Goal: Check status: Check status

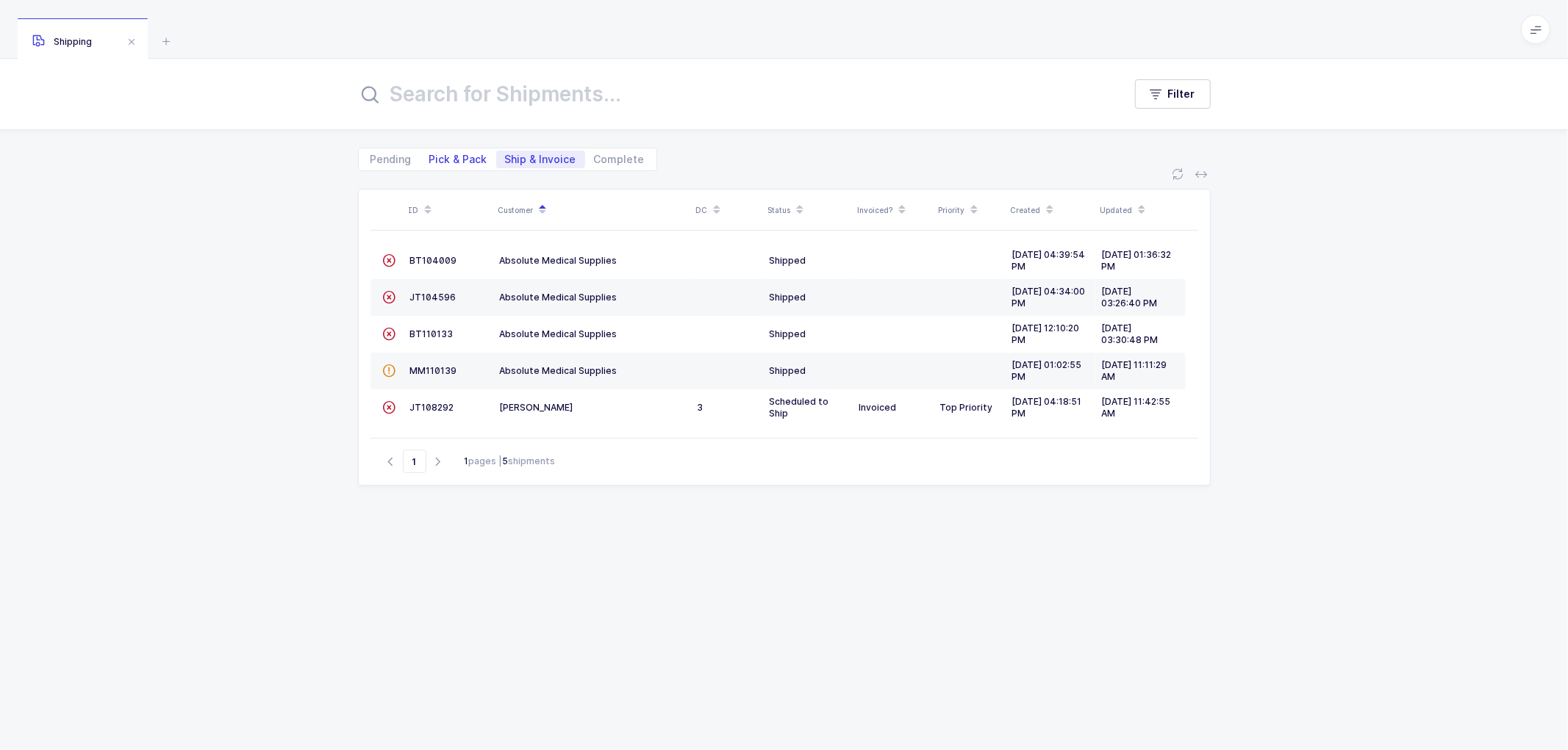
click at [452, 154] on span "Pick & Pack" at bounding box center [458, 159] width 58 height 10
click at [430, 152] on input "Pick & Pack" at bounding box center [424, 155] width 10 height 10
radio input "true"
radio input "false"
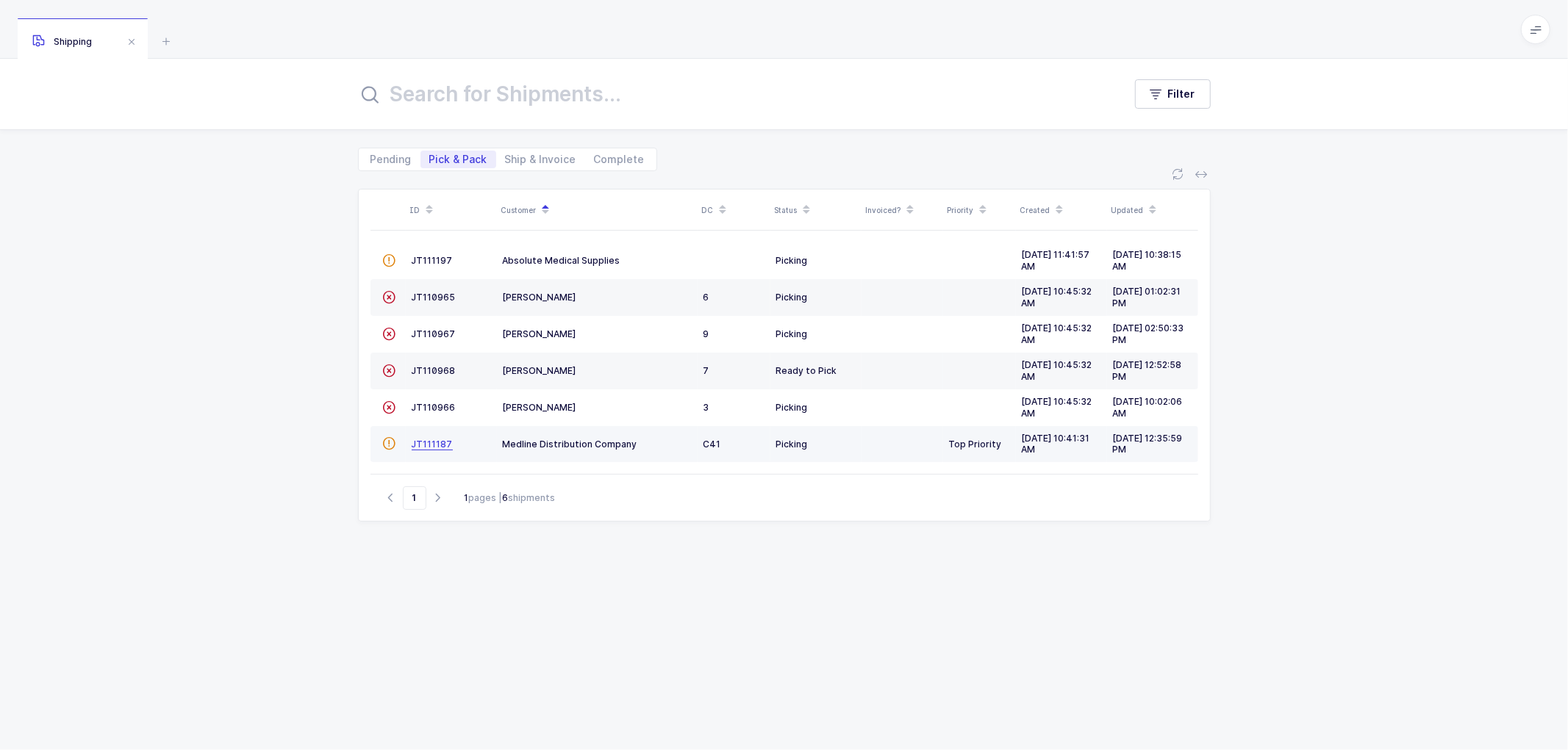
click at [436, 443] on span "JT111187" at bounding box center [431, 443] width 41 height 11
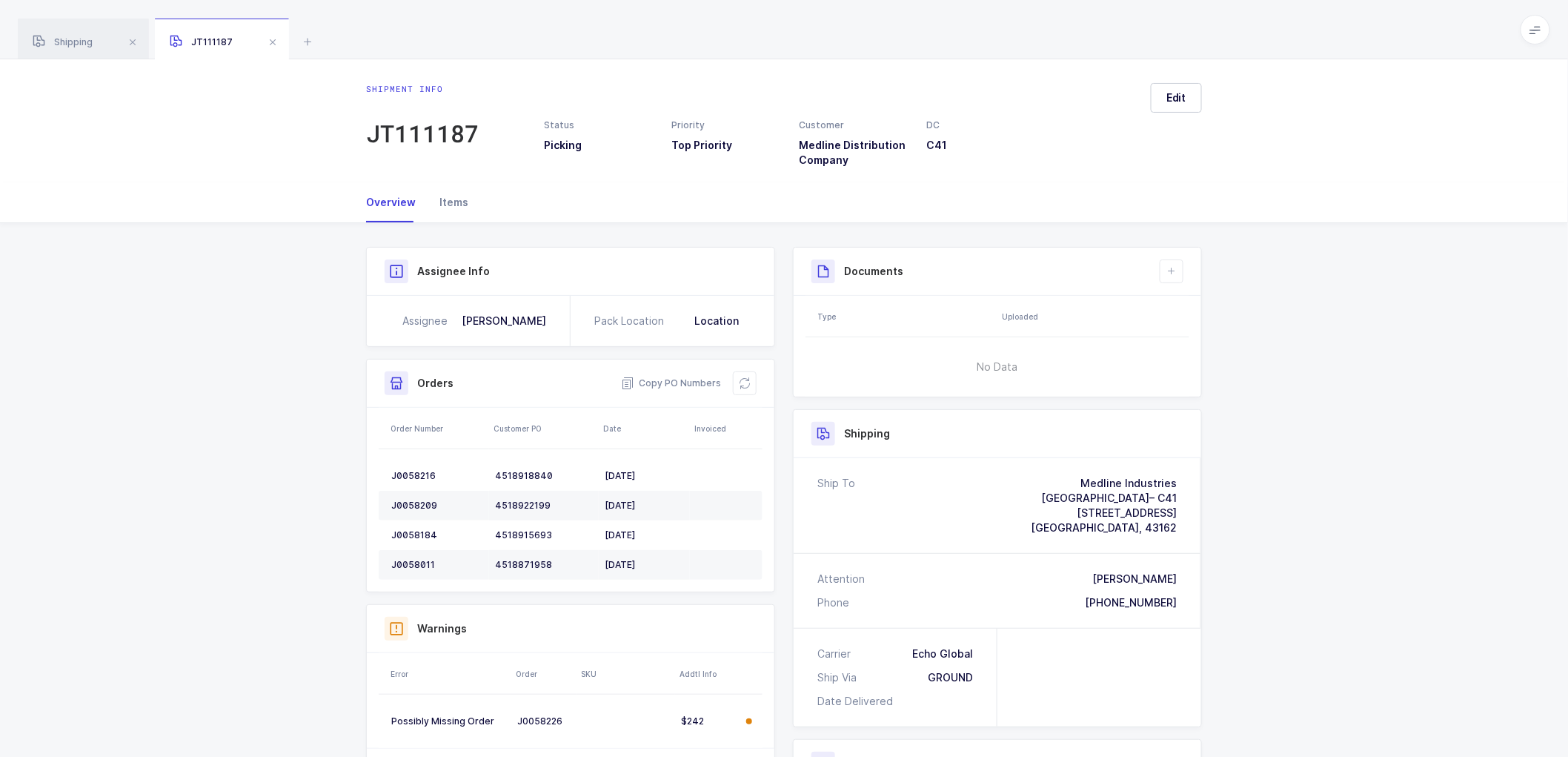
click at [461, 196] on div "Items" at bounding box center [448, 202] width 40 height 40
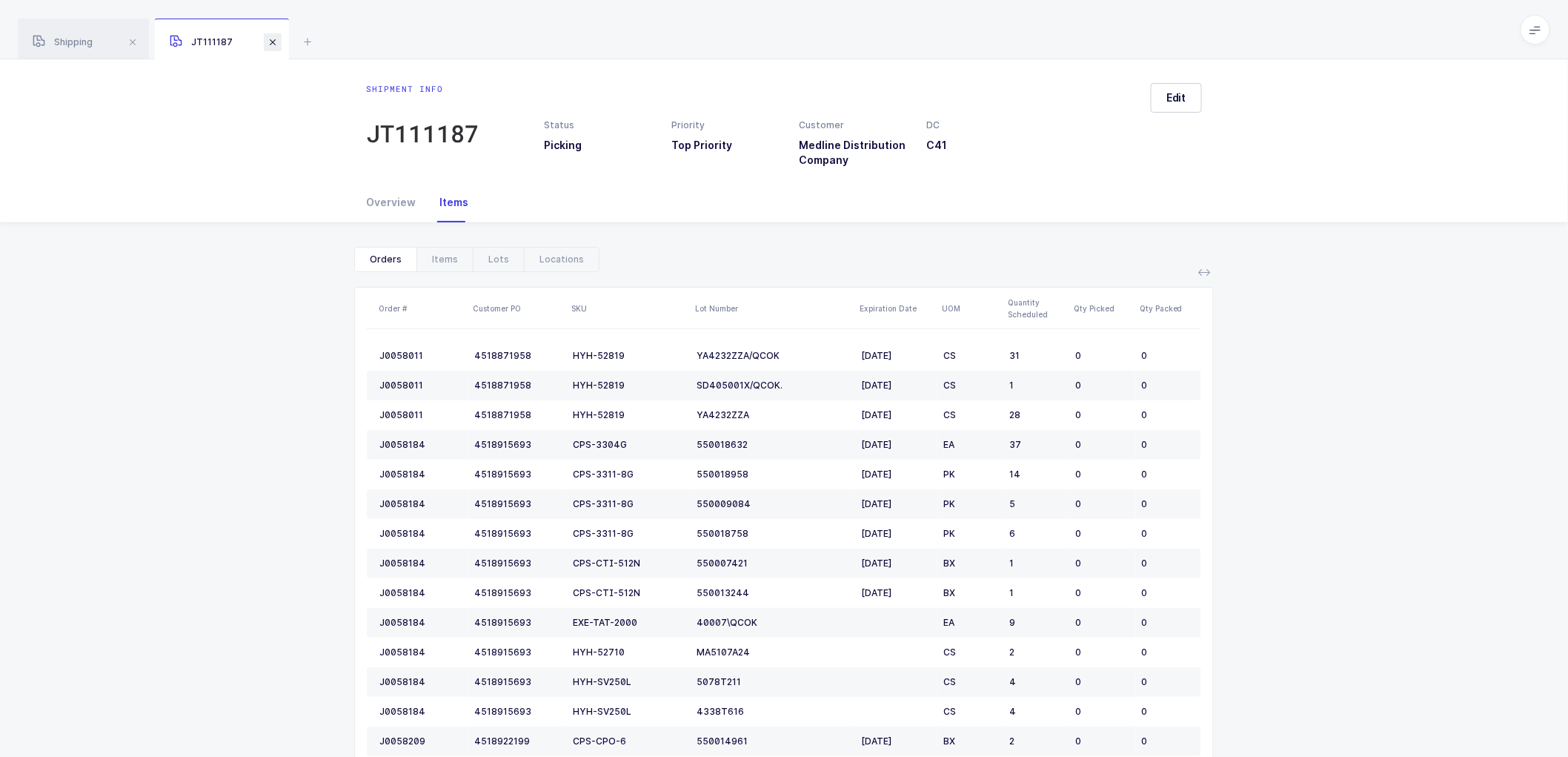
click at [277, 40] on span at bounding box center [272, 42] width 18 height 18
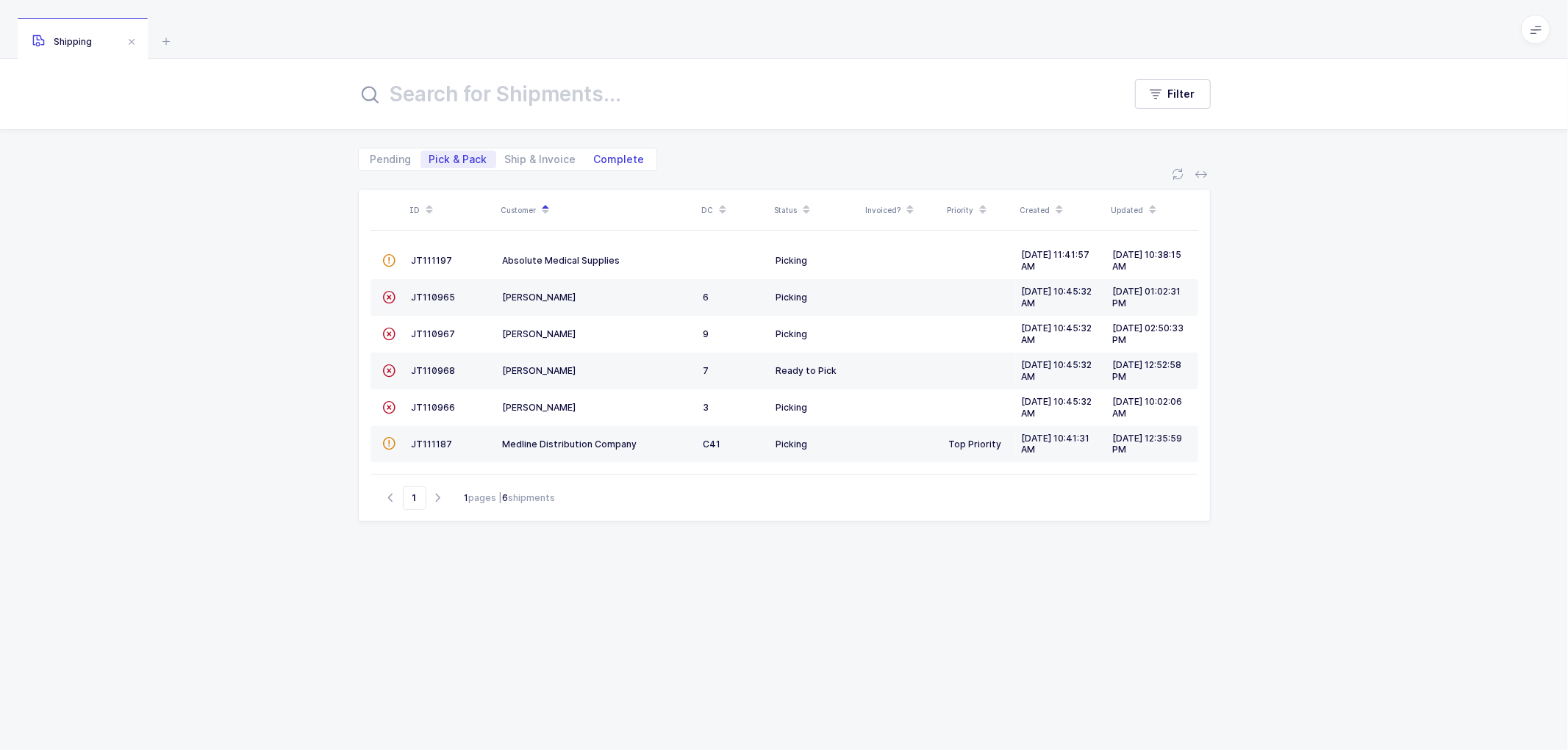
click at [616, 154] on span "Complete" at bounding box center [619, 159] width 51 height 10
click at [594, 152] on input "Complete" at bounding box center [589, 155] width 10 height 10
radio input "true"
radio input "false"
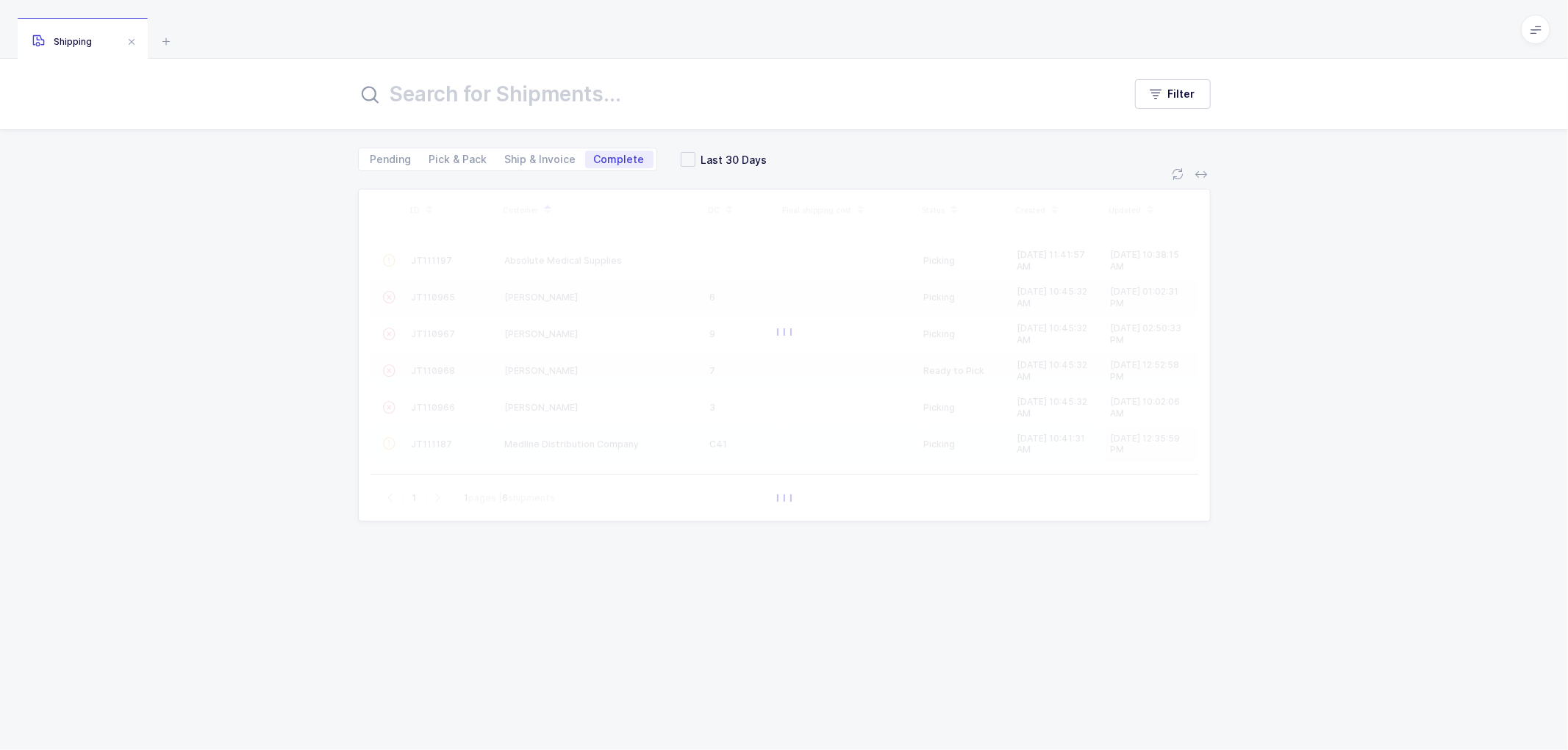
click at [570, 104] on input "text" at bounding box center [732, 94] width 748 height 35
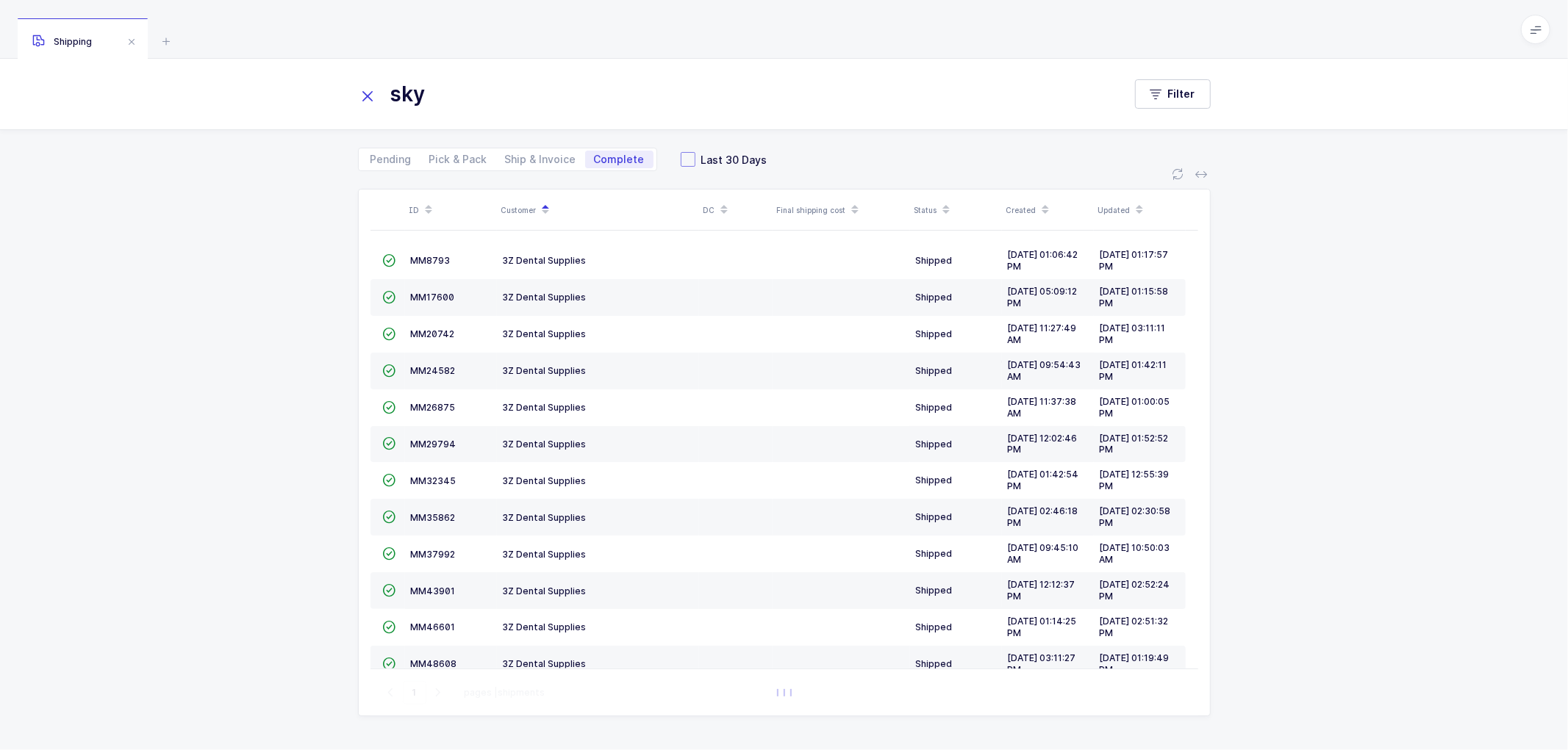
type input "sky"
click at [681, 157] on span at bounding box center [688, 159] width 15 height 15
click at [696, 152] on input "Last 30 Days" at bounding box center [696, 152] width 0 height 0
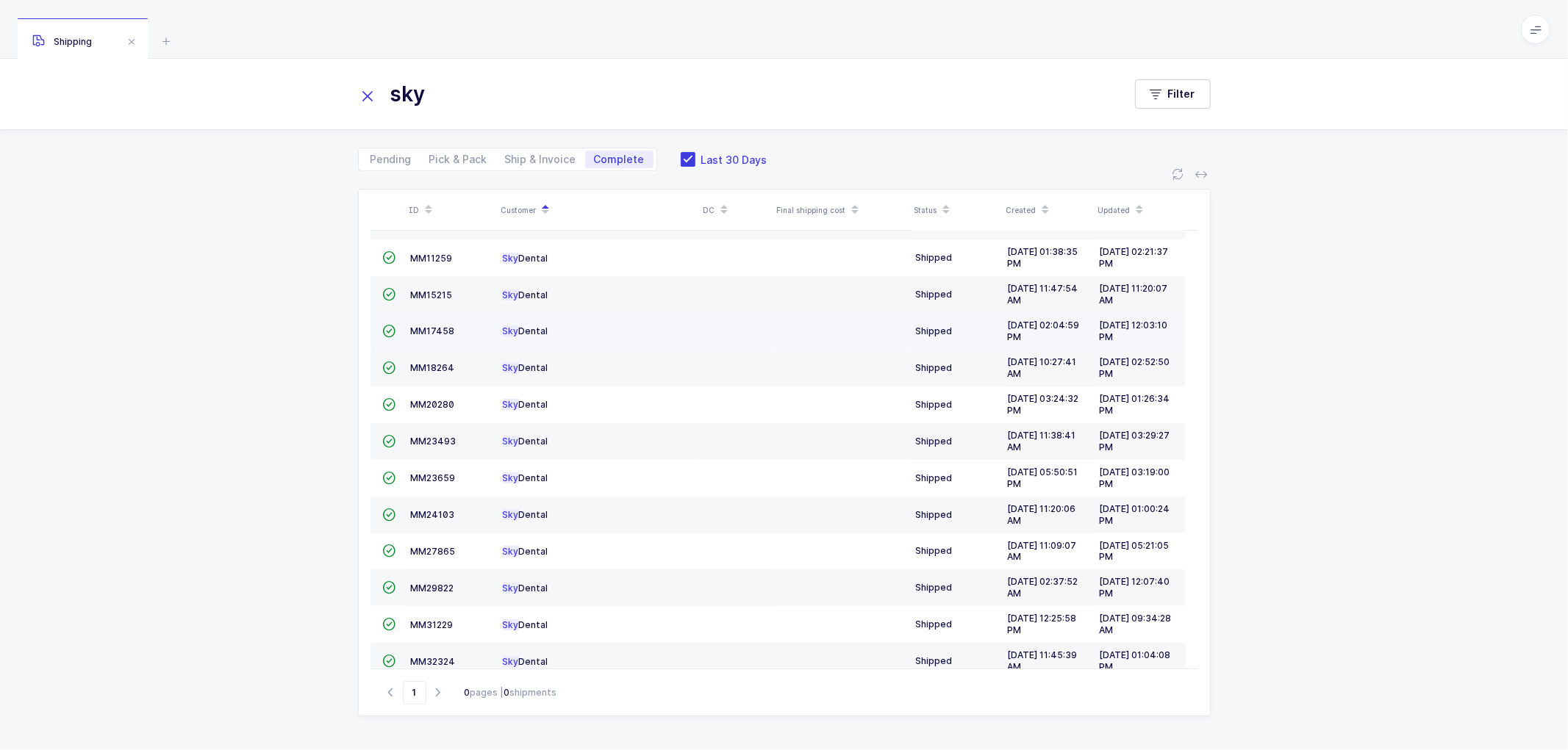
scroll to position [321, 0]
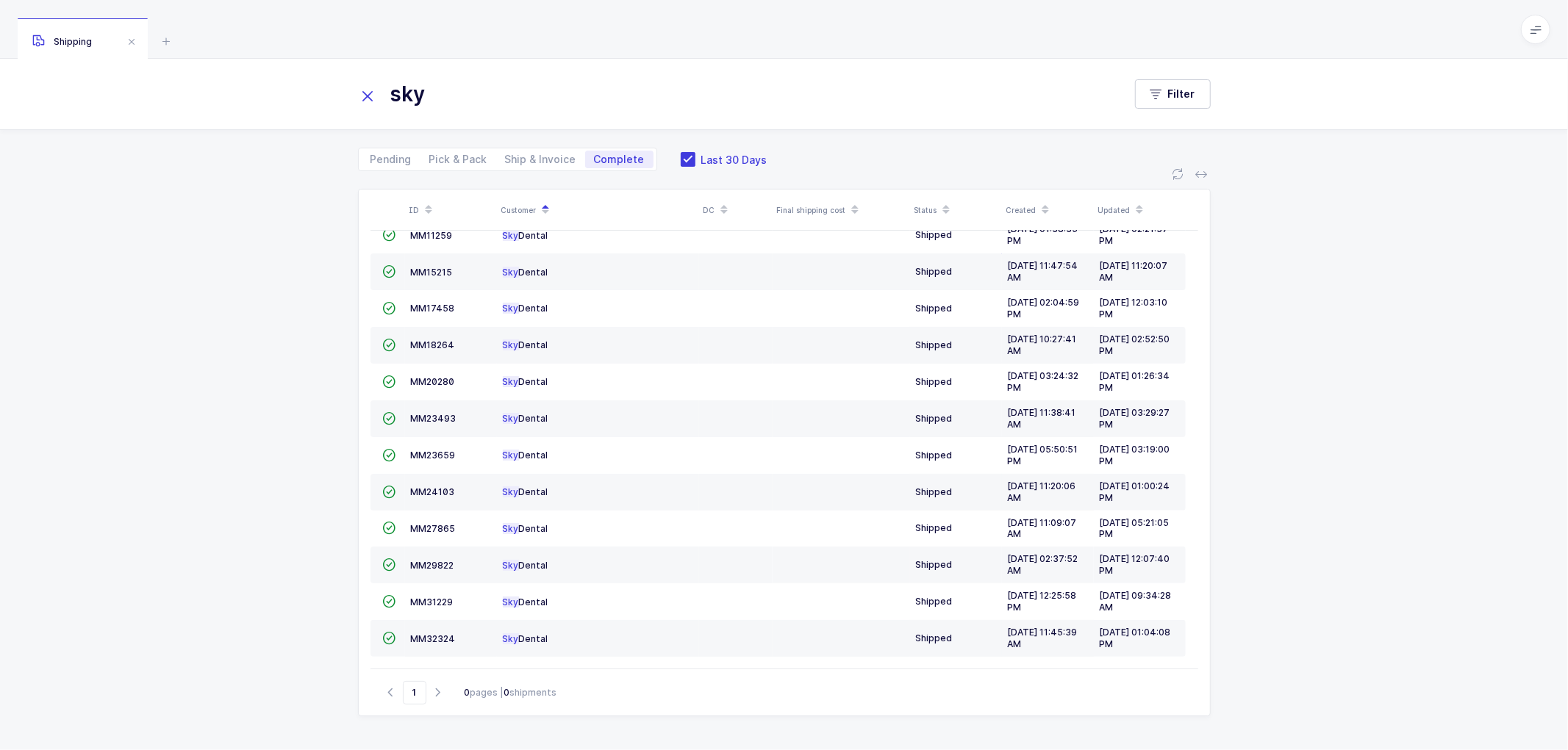
click at [366, 93] on icon at bounding box center [369, 97] width 21 height 21
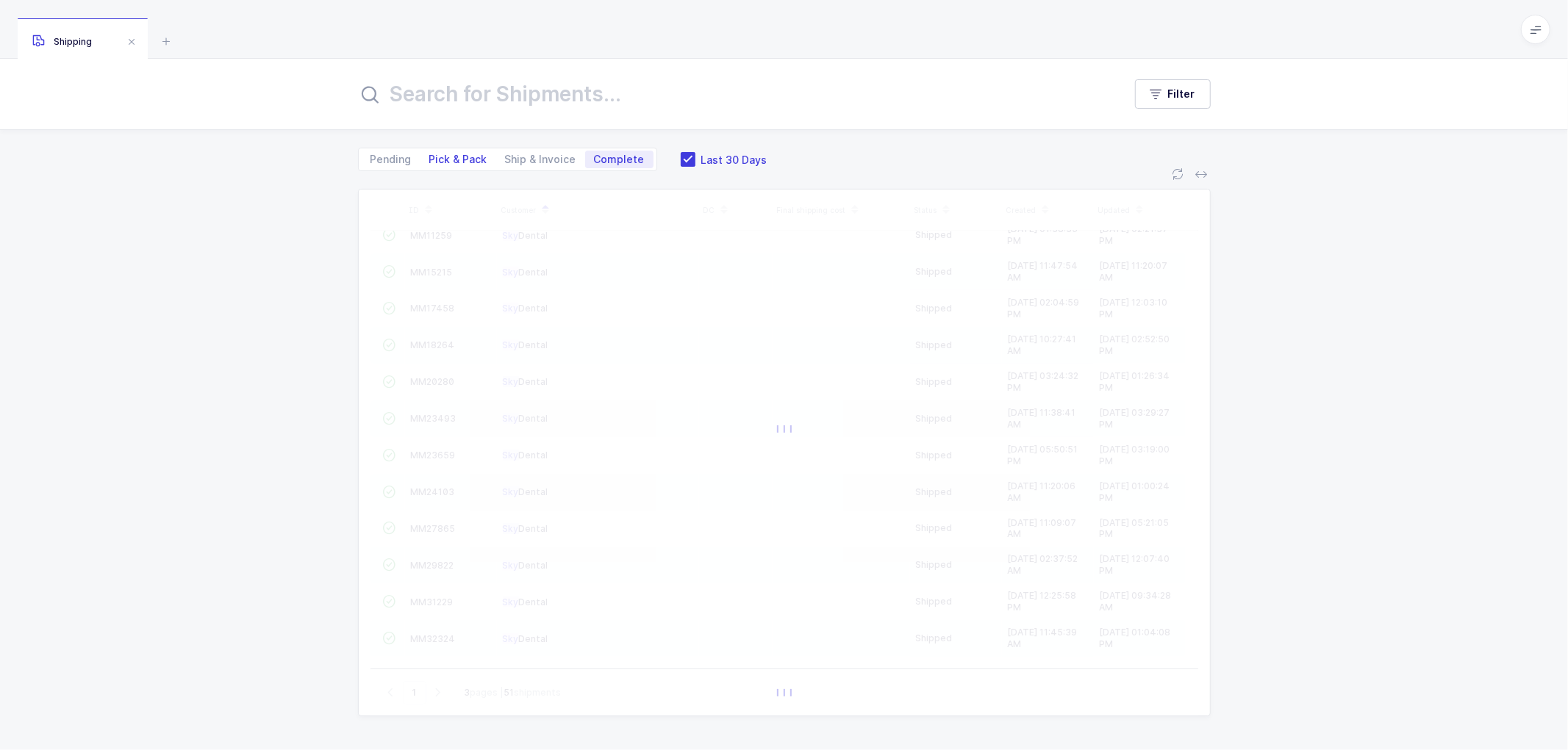
click at [453, 156] on span "Pick & Pack" at bounding box center [458, 159] width 58 height 10
click at [430, 156] on input "Pick & Pack" at bounding box center [424, 155] width 10 height 10
radio input "true"
radio input "false"
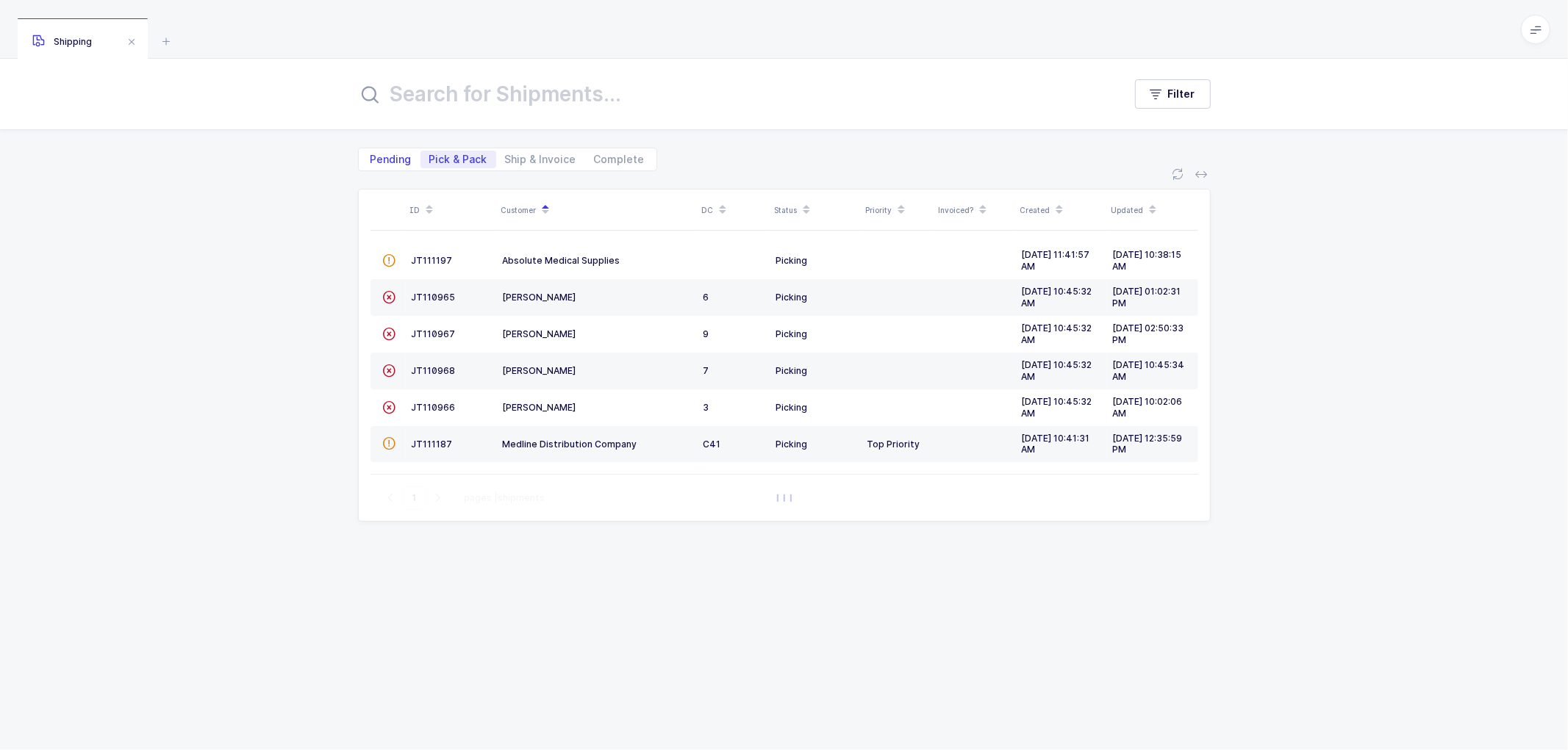
scroll to position [0, 0]
click at [383, 157] on span "Pending" at bounding box center [390, 159] width 41 height 10
click at [371, 157] on input "Pending" at bounding box center [366, 155] width 10 height 10
radio input "true"
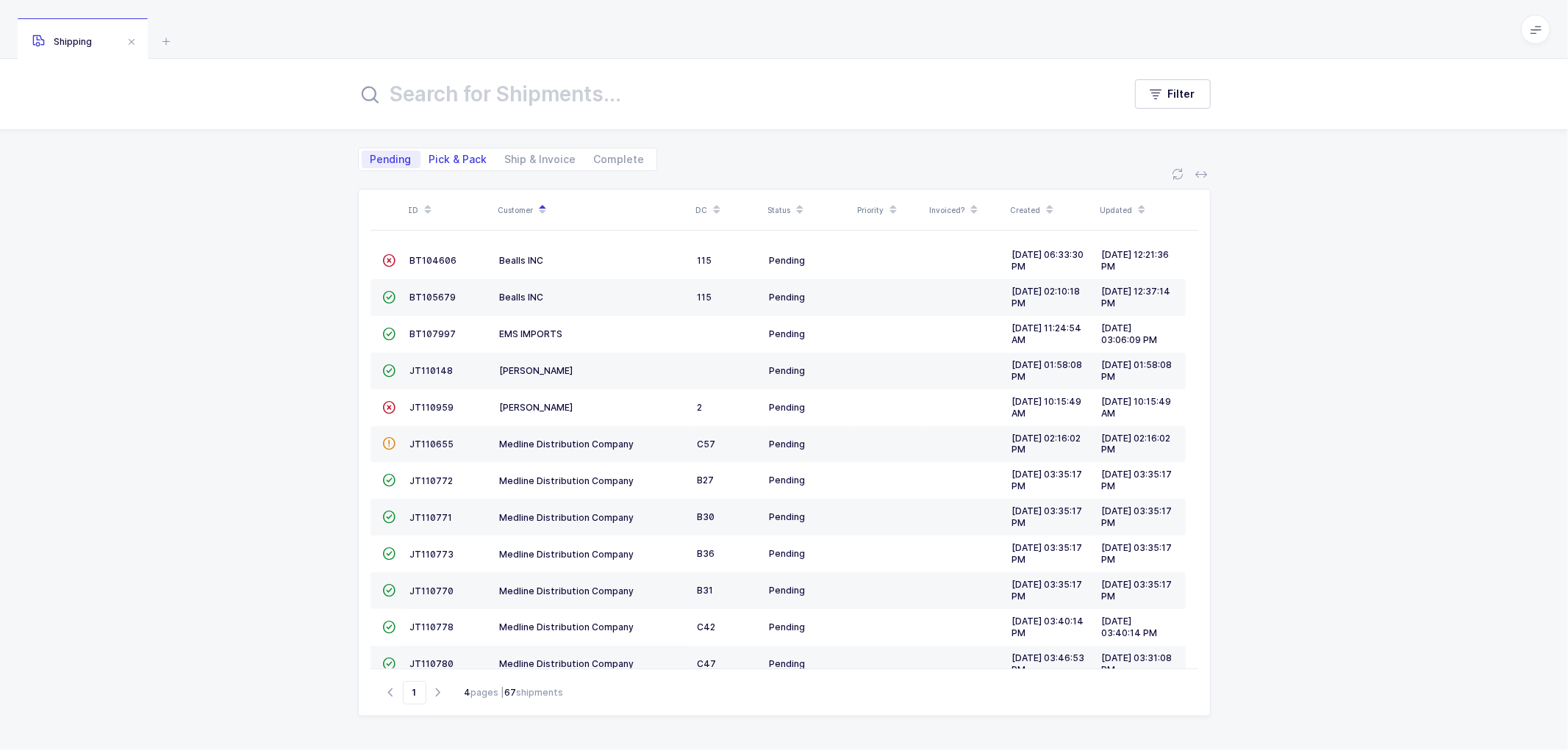
click at [458, 156] on span "Pick & Pack" at bounding box center [458, 159] width 58 height 10
click at [430, 156] on input "Pick & Pack" at bounding box center [424, 155] width 10 height 10
radio input "true"
radio input "false"
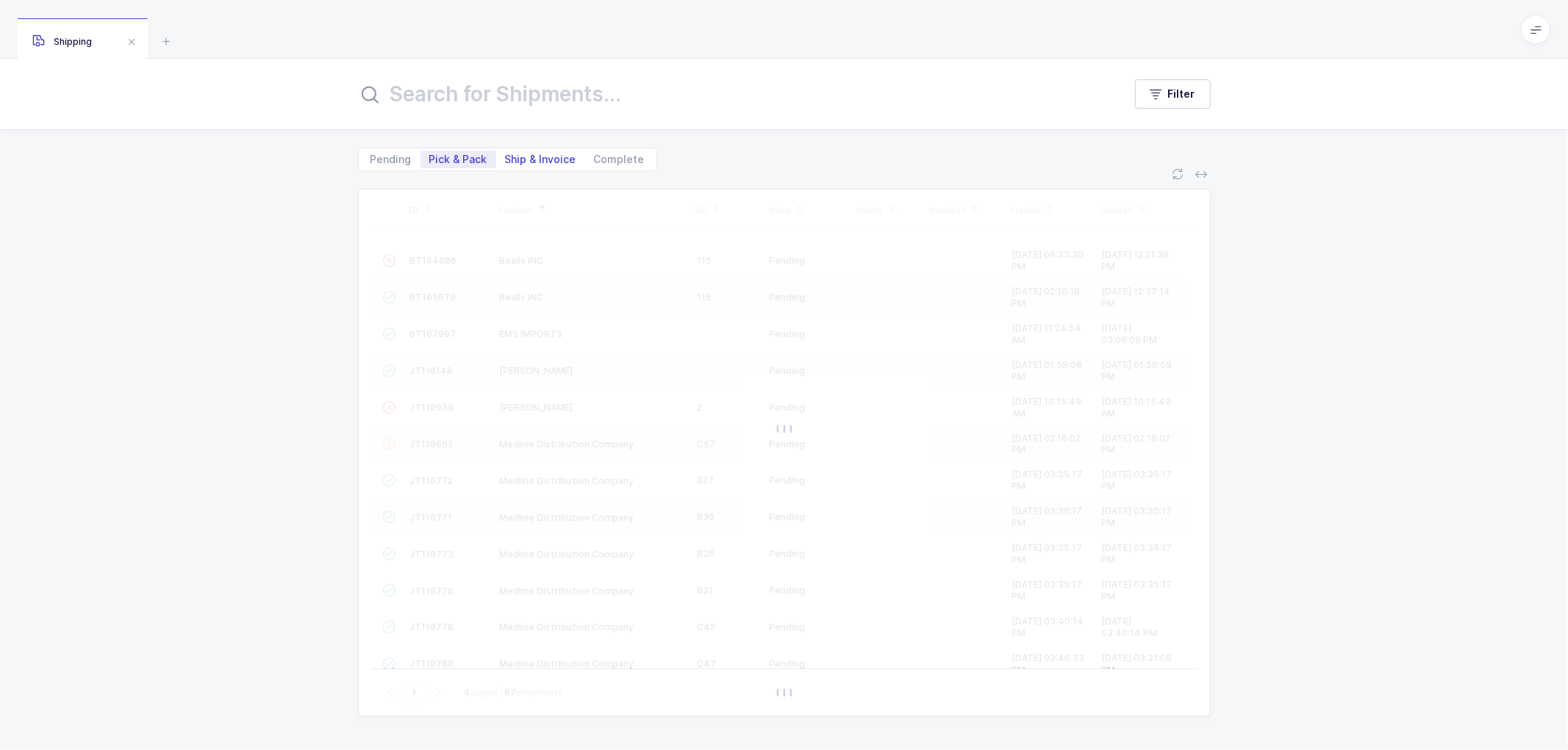
click at [532, 156] on span "Ship & Invoice" at bounding box center [540, 159] width 71 height 10
click at [506, 156] on input "Ship & Invoice" at bounding box center [500, 155] width 10 height 10
radio input "true"
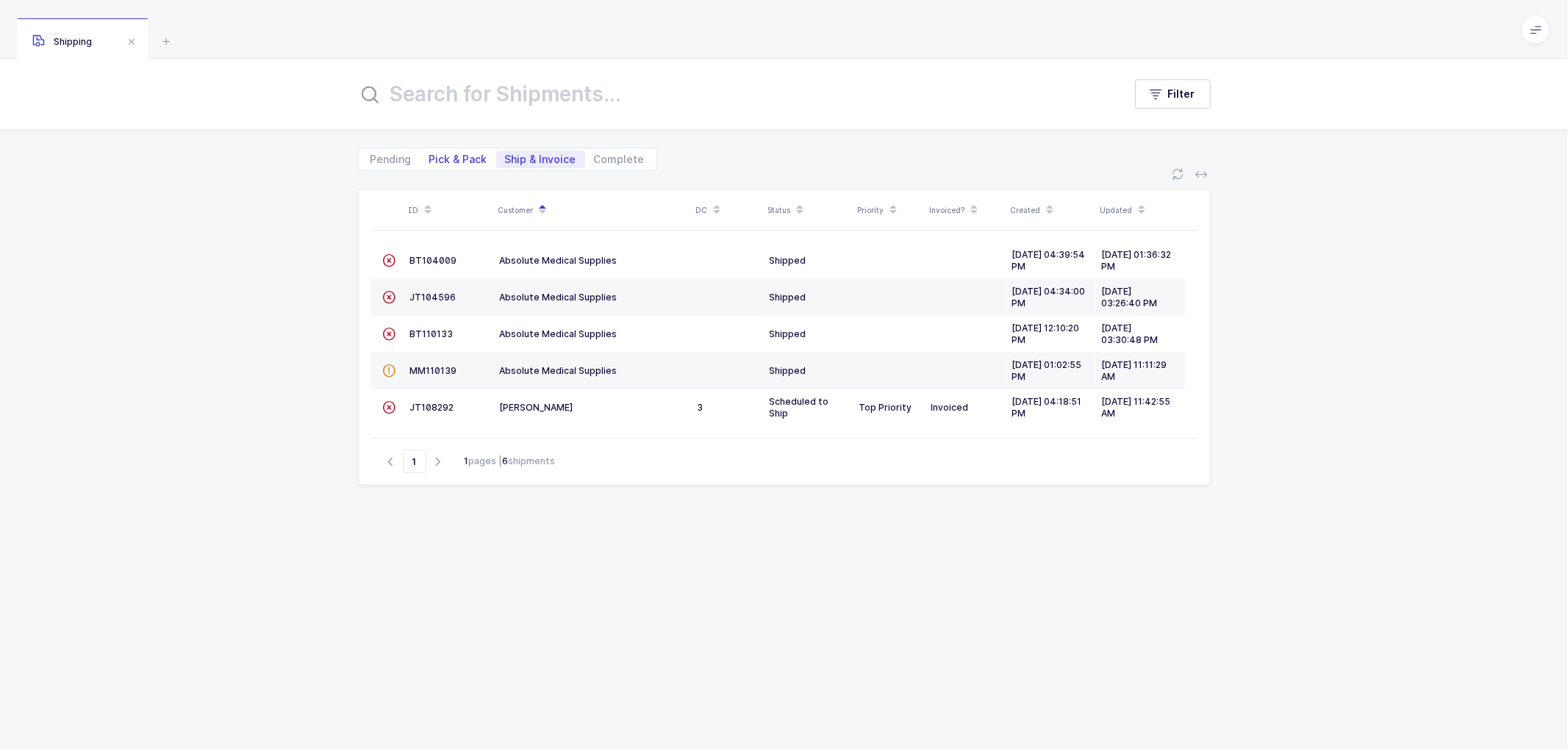
click at [451, 157] on span "Pick & Pack" at bounding box center [458, 159] width 58 height 10
click at [430, 157] on input "Pick & Pack" at bounding box center [424, 155] width 10 height 10
radio input "true"
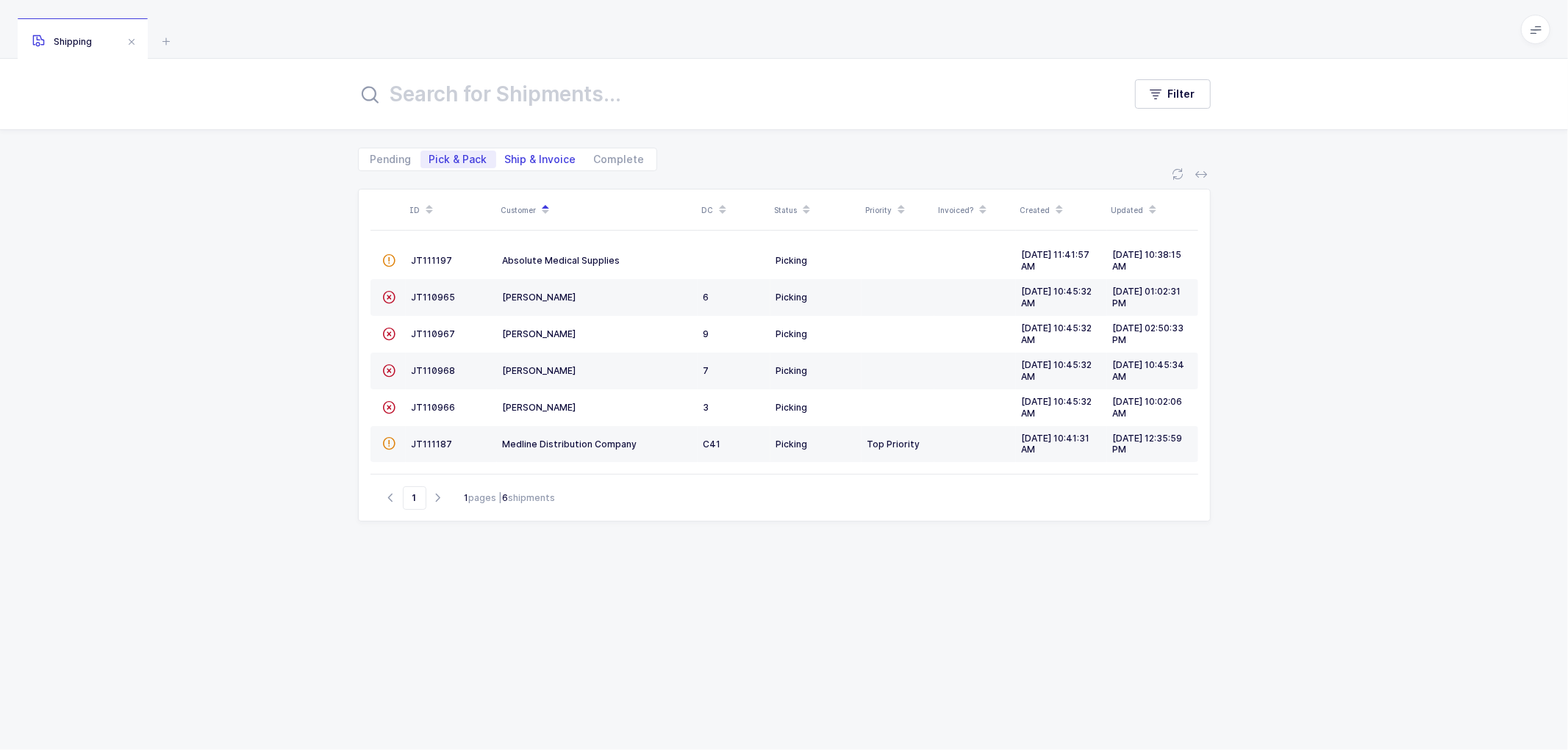
click at [535, 158] on span "Ship & Invoice" at bounding box center [540, 159] width 71 height 10
click at [506, 158] on input "Ship & Invoice" at bounding box center [500, 155] width 10 height 10
radio input "true"
radio input "false"
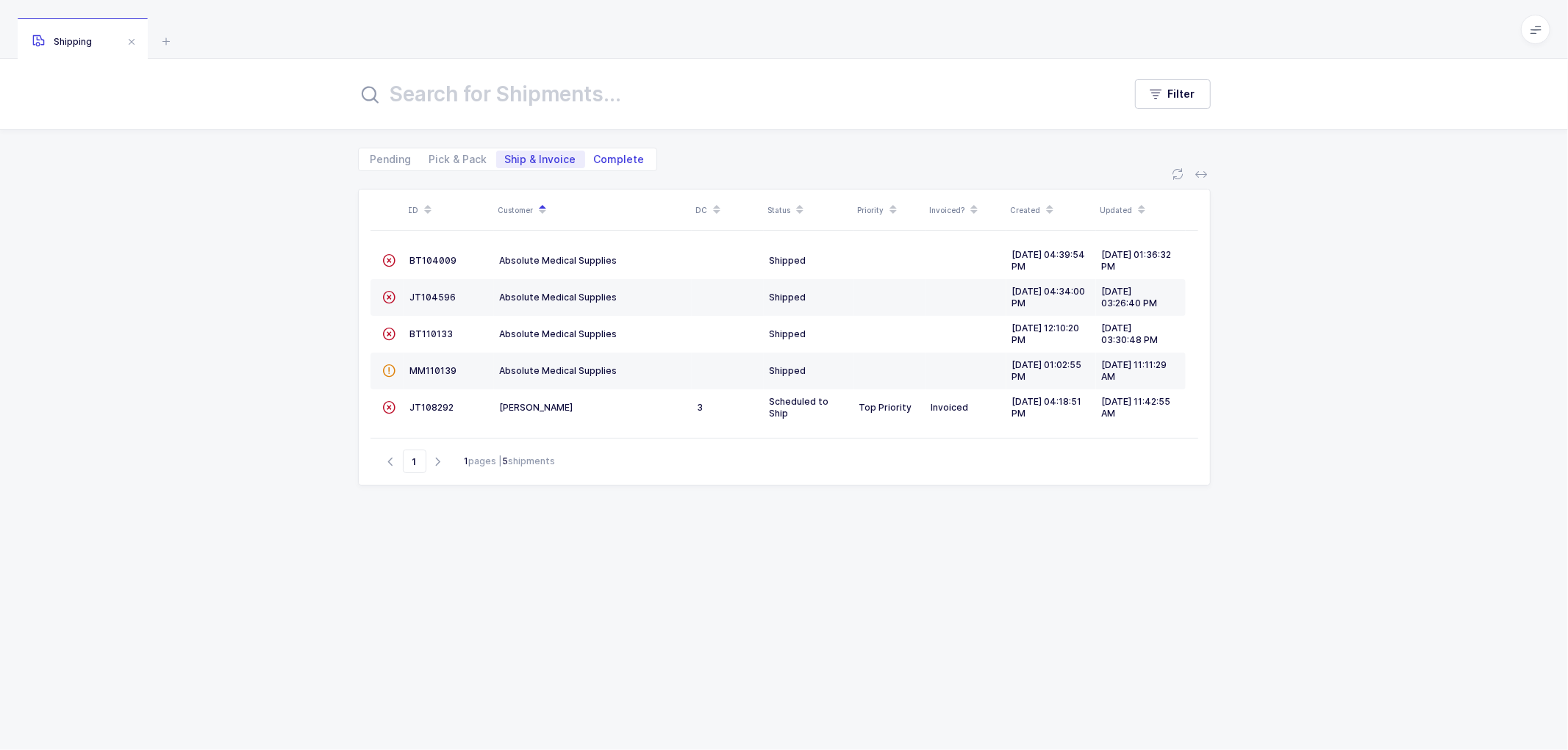
click at [615, 157] on span "Complete" at bounding box center [619, 159] width 51 height 10
click at [594, 157] on input "Complete" at bounding box center [589, 155] width 10 height 10
radio input "true"
radio input "false"
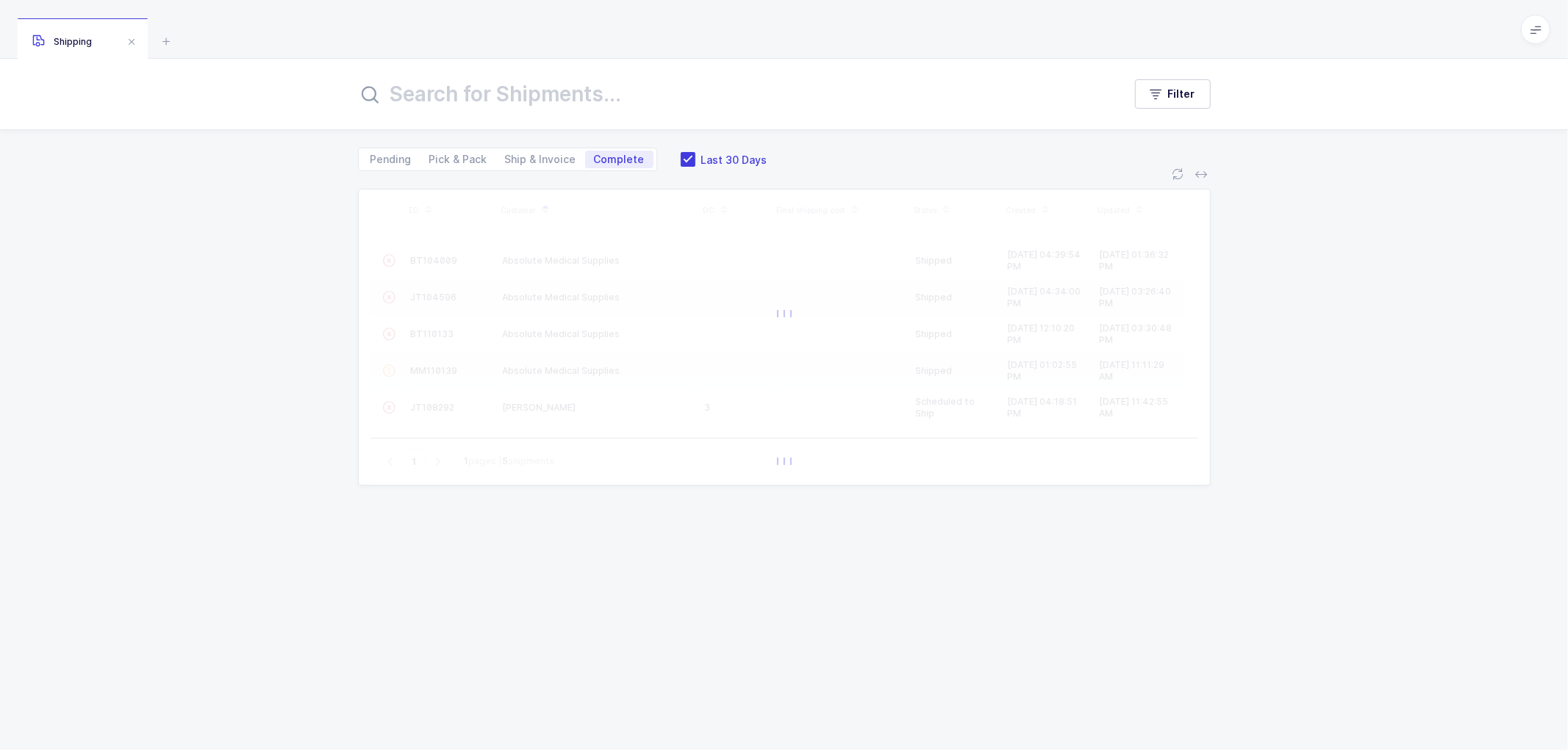
drag, startPoint x: 682, startPoint y: 152, endPoint x: 662, endPoint y: 149, distance: 20.2
click at [682, 152] on span at bounding box center [688, 159] width 15 height 15
click at [696, 152] on input "Last 30 Days" at bounding box center [696, 152] width 0 height 0
click at [506, 88] on input "text" at bounding box center [732, 94] width 748 height 35
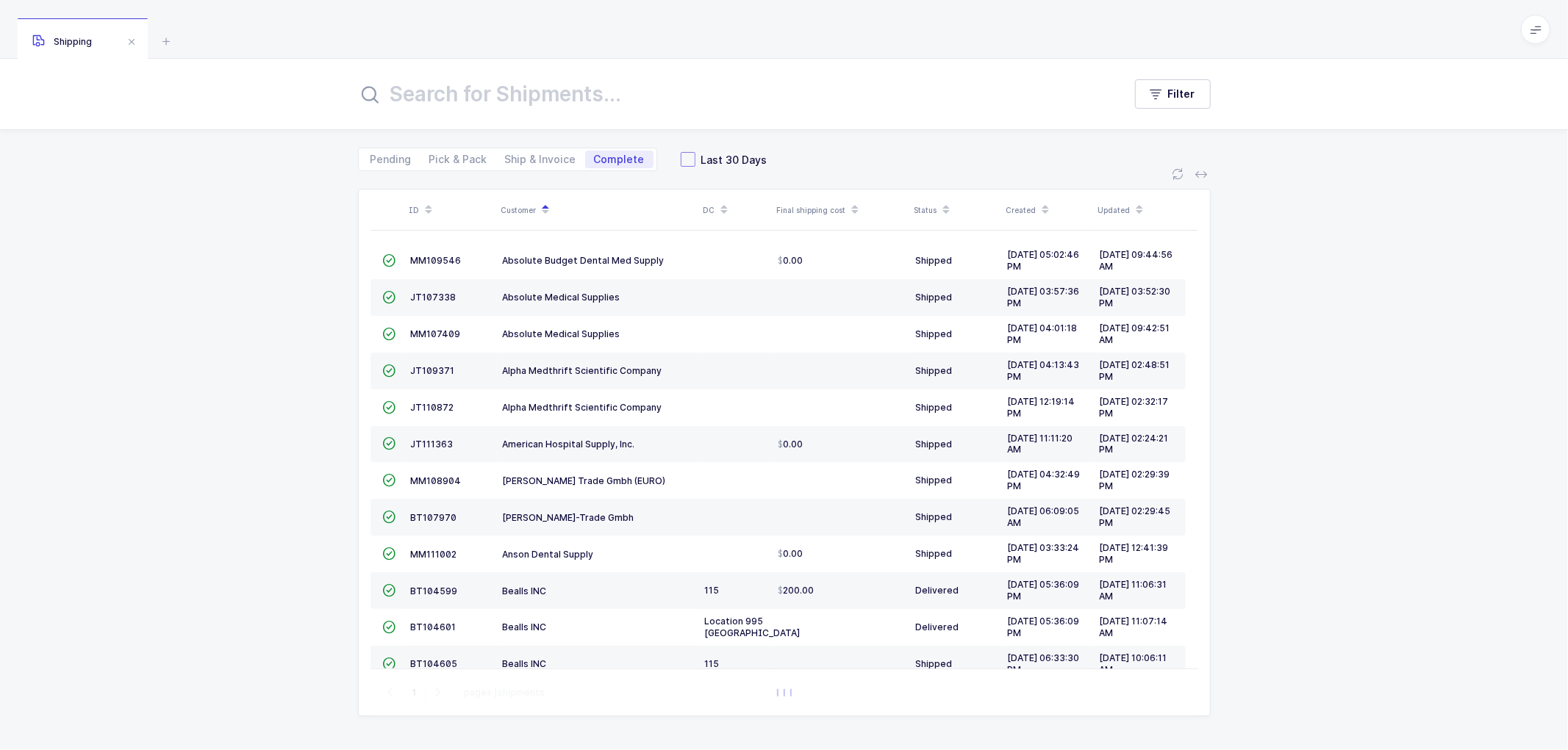
click at [686, 158] on span at bounding box center [688, 159] width 15 height 15
click at [696, 152] on input "Last 30 Days" at bounding box center [696, 152] width 0 height 0
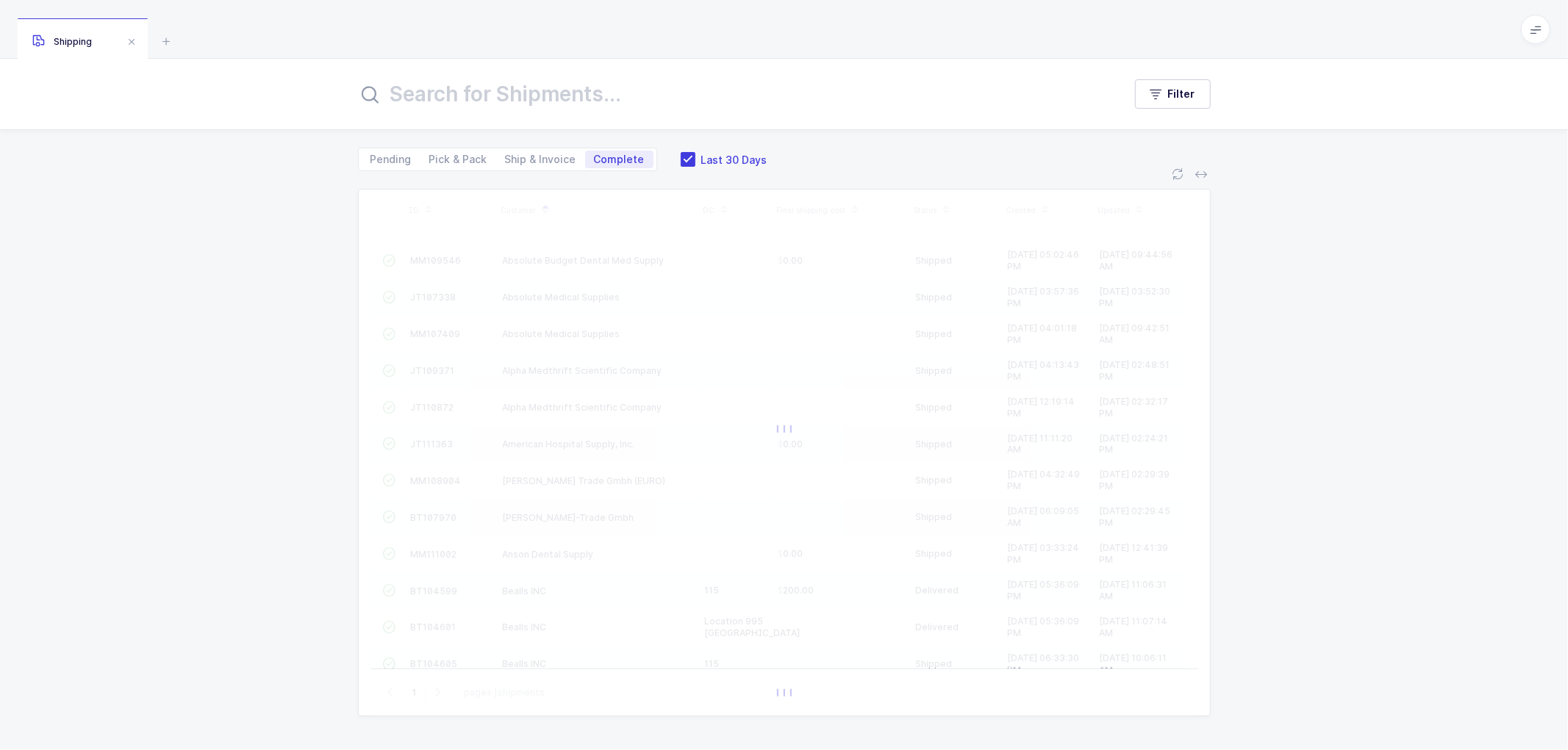
click at [551, 97] on input "text" at bounding box center [732, 94] width 748 height 35
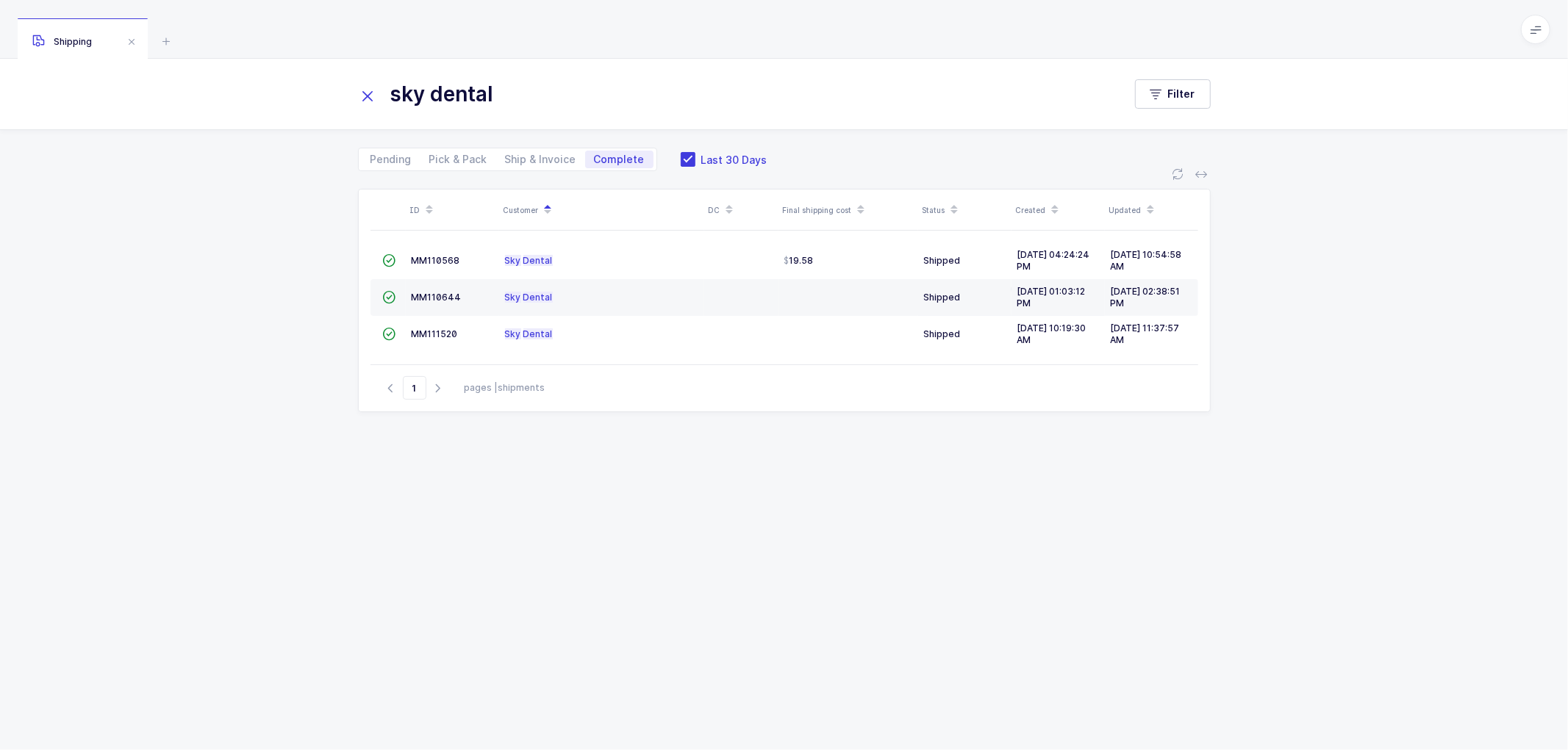
type input "sky dental"
click at [426, 331] on span "MM111520" at bounding box center [434, 334] width 46 height 11
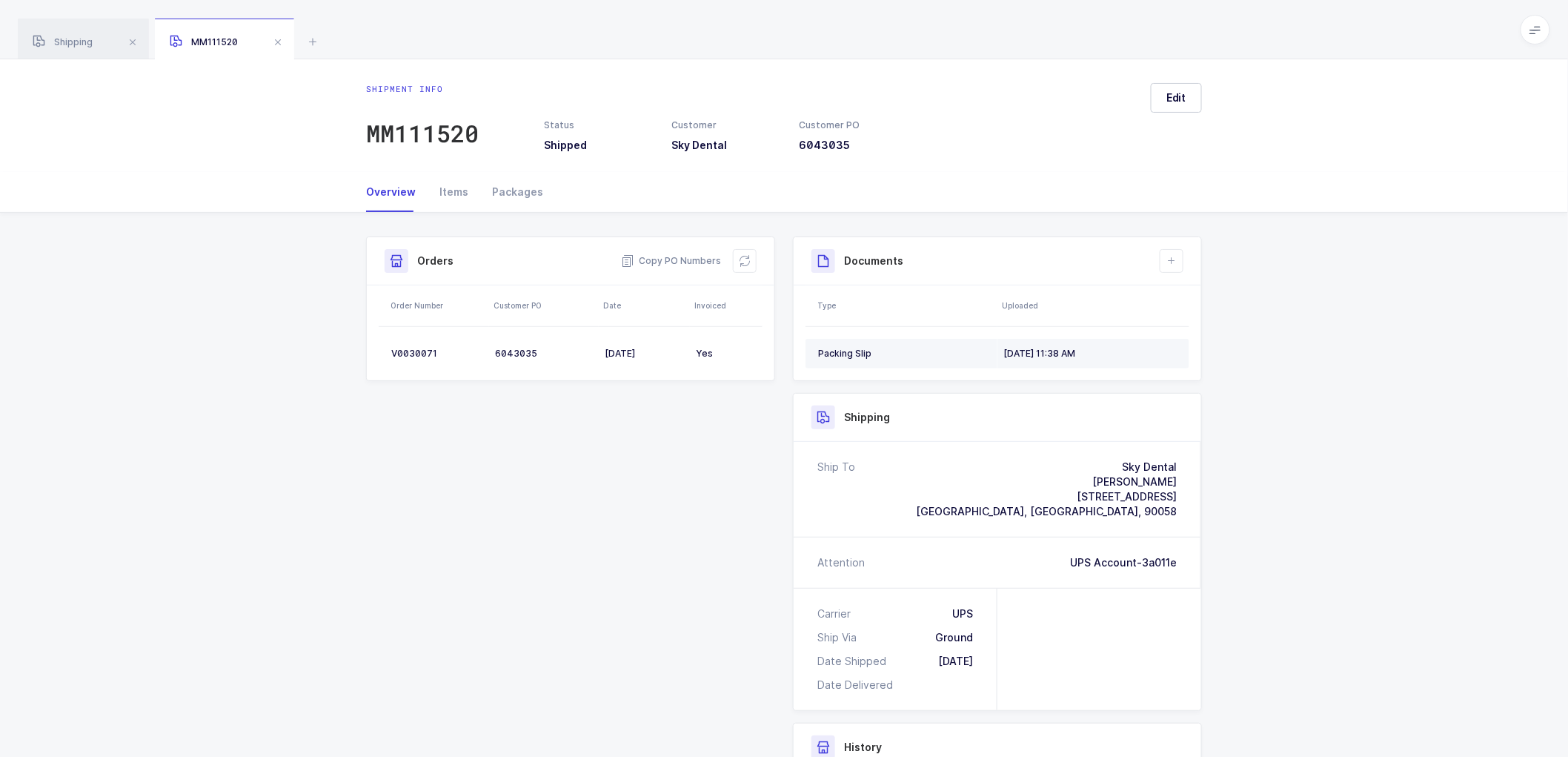
click at [1142, 349] on div "[DATE] 11:38 AM" at bounding box center [1090, 353] width 173 height 11
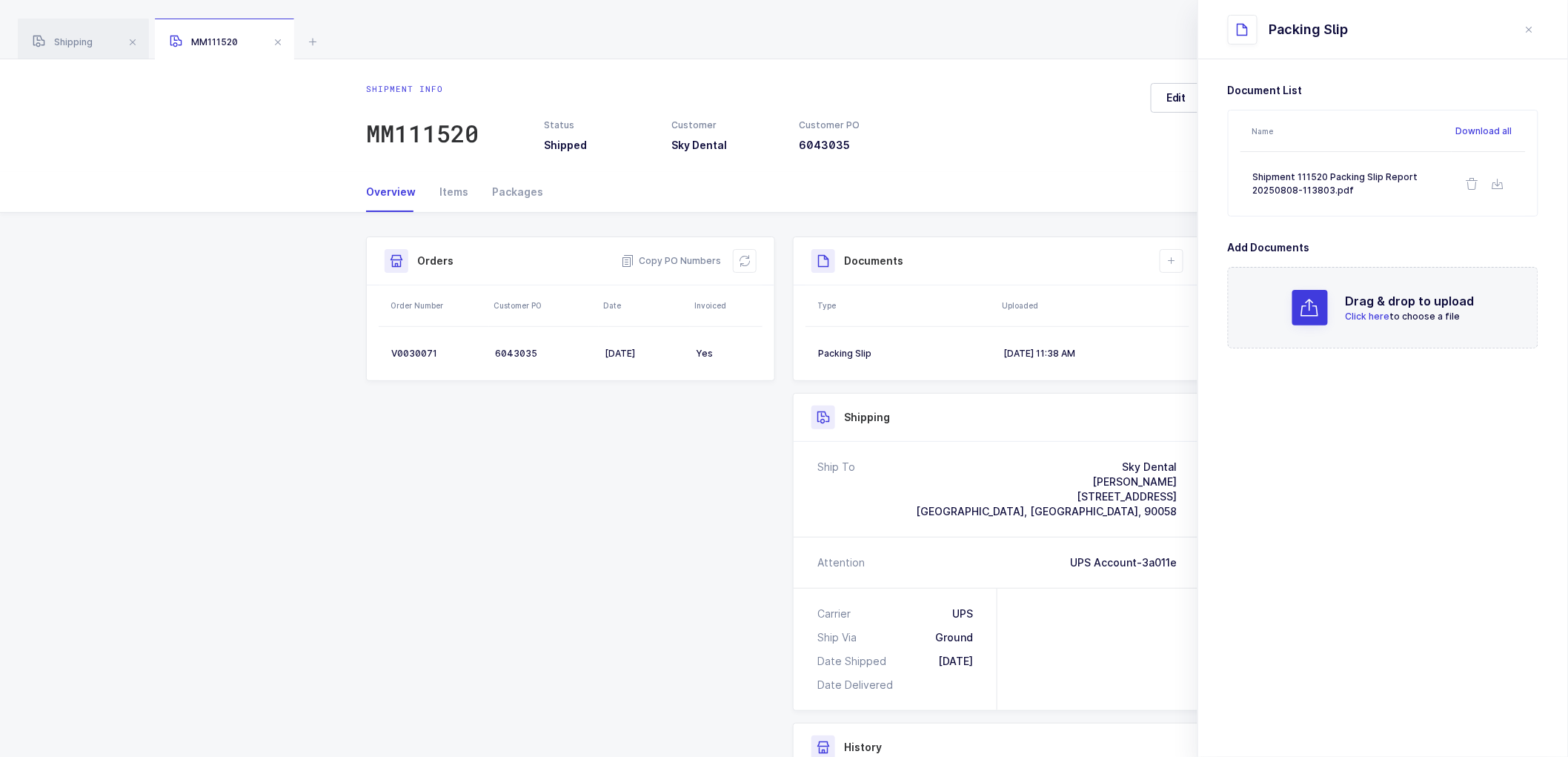
click at [705, 504] on div "Shipment Info Shipment Number MM111520 Status Shipped Customer Sky Dental Custo…" at bounding box center [783, 587] width 853 height 702
click at [1530, 25] on icon "close drawer" at bounding box center [1529, 29] width 11 height 11
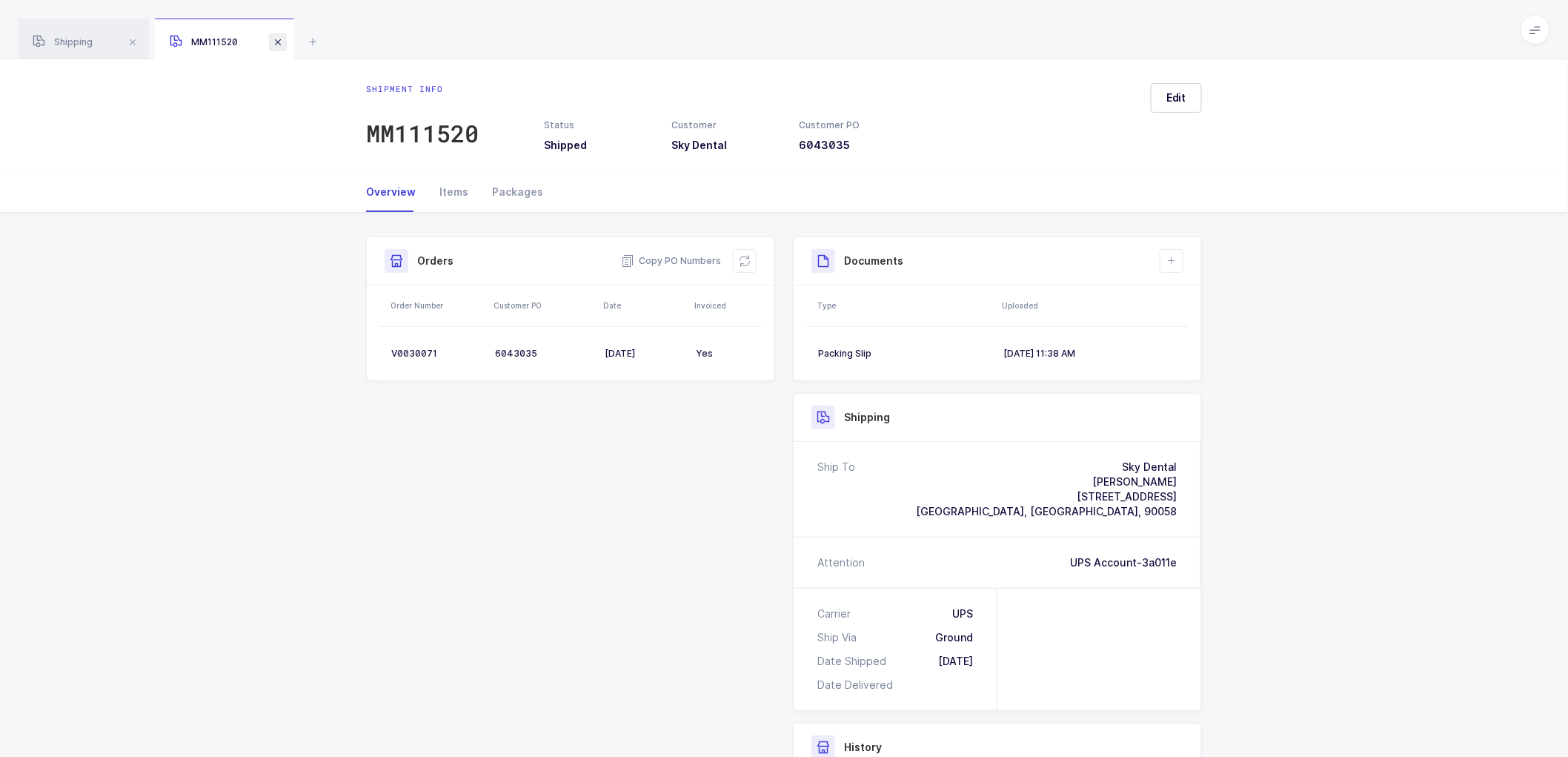
click at [283, 39] on span at bounding box center [278, 42] width 18 height 18
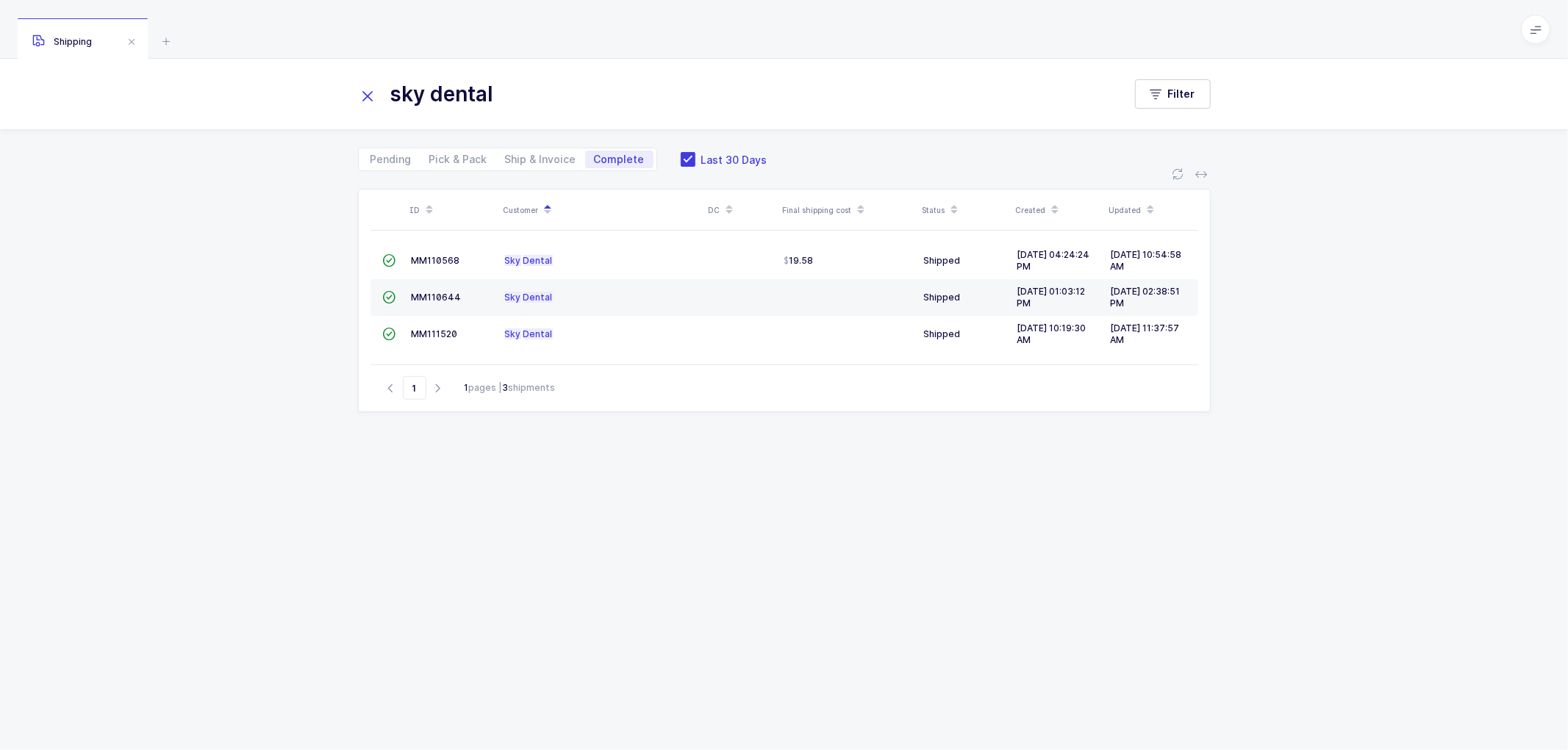
click at [365, 92] on icon at bounding box center [369, 97] width 21 height 21
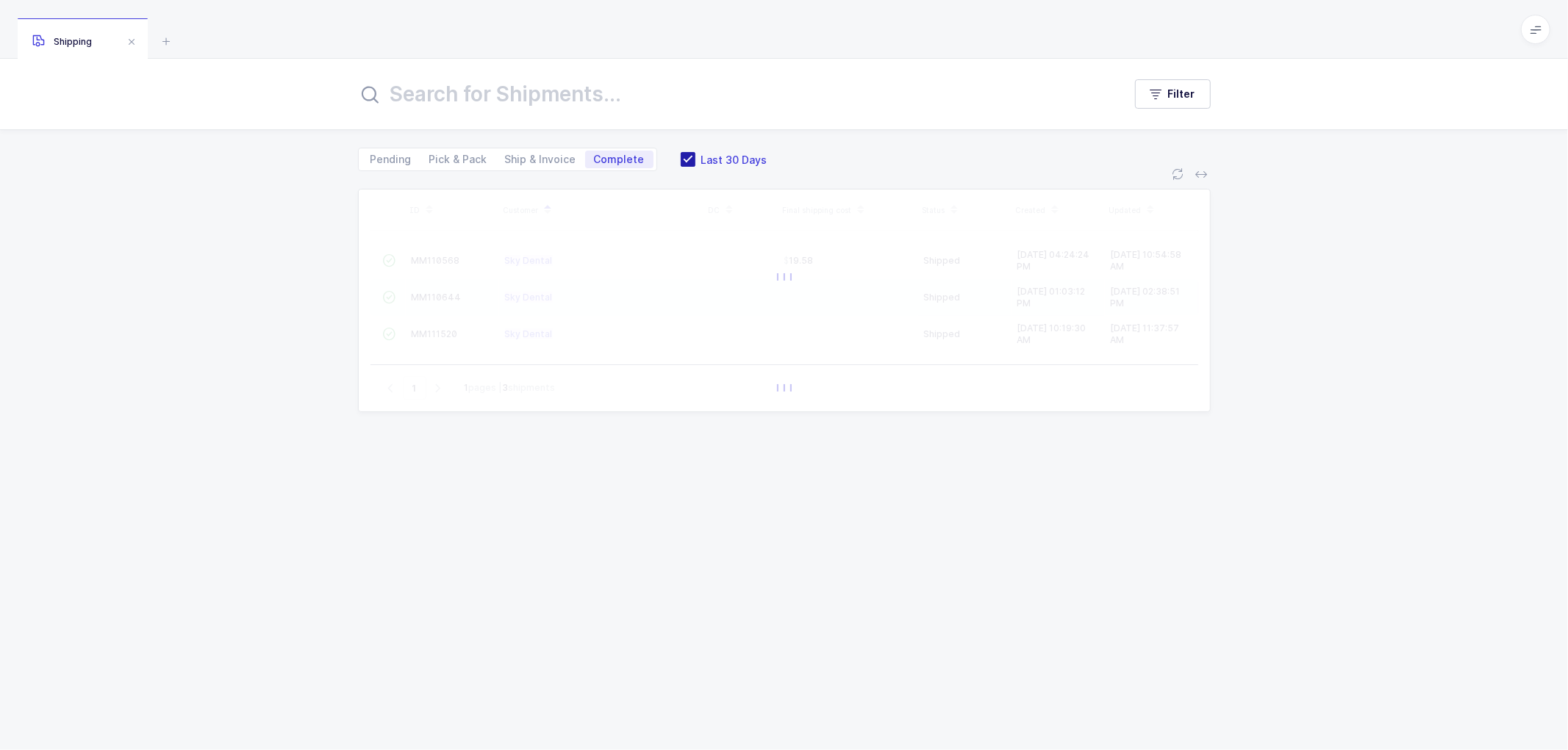
click at [682, 159] on span at bounding box center [688, 159] width 15 height 15
click at [696, 152] on input "Last 30 Days" at bounding box center [696, 152] width 0 height 0
click at [527, 157] on span "Ship & Invoice" at bounding box center [540, 159] width 71 height 10
click at [506, 157] on input "Ship & Invoice" at bounding box center [500, 155] width 10 height 10
radio input "true"
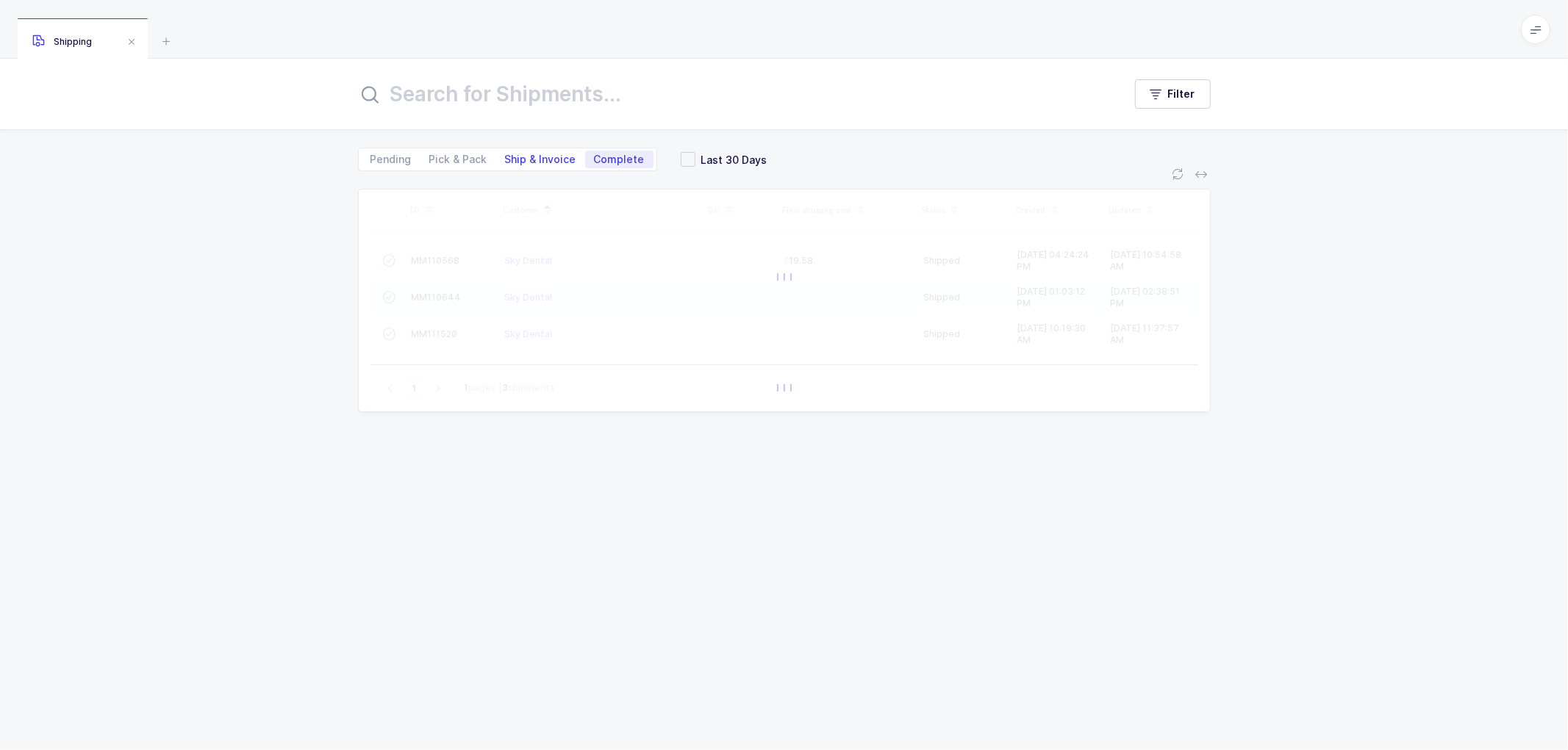
radio input "false"
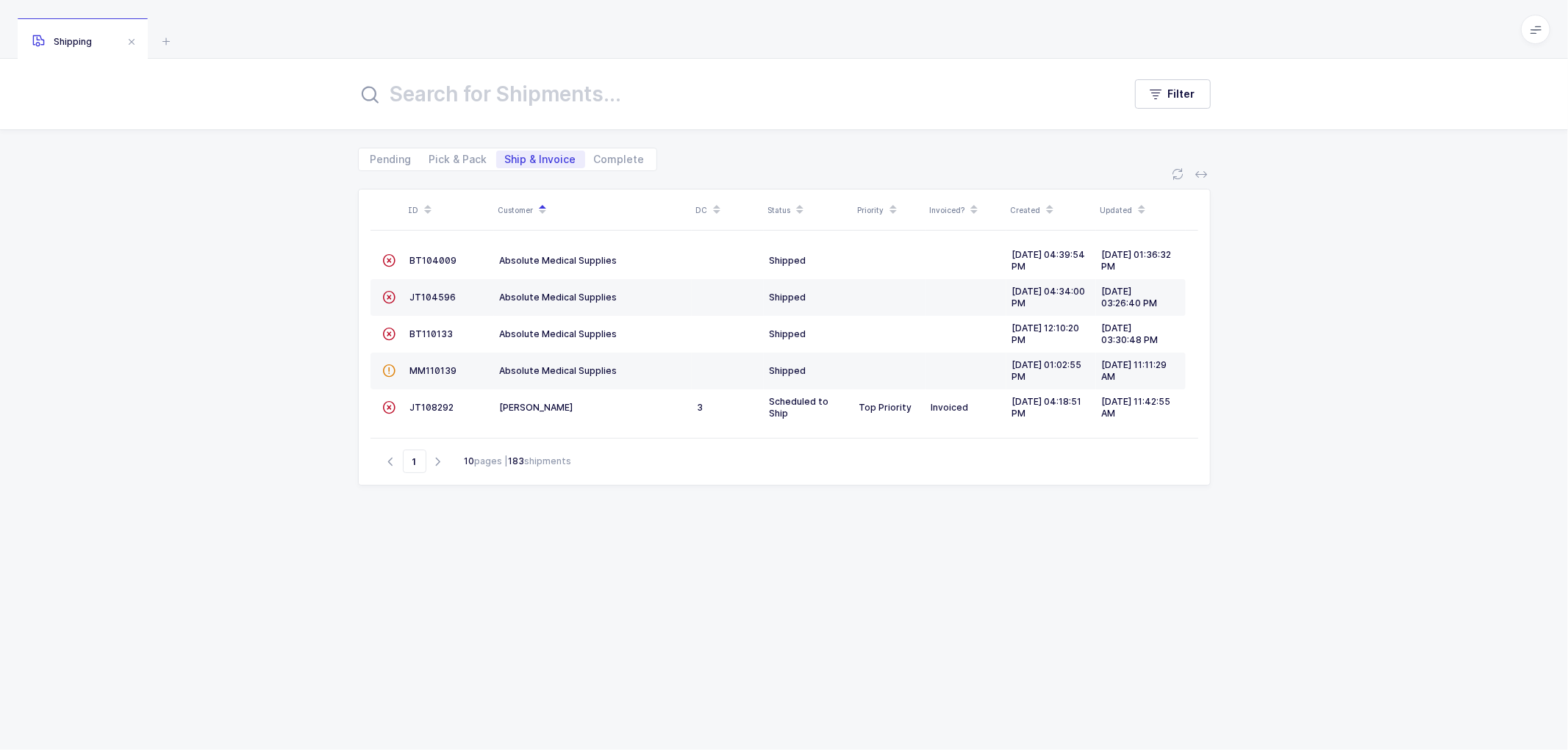
click at [307, 309] on div "ID Customer DC Status Priority Invoiced? Created Updated  BT104009 Absolute Me…" at bounding box center [784, 460] width 1568 height 578
click at [457, 158] on span "Pick & Pack" at bounding box center [458, 159] width 58 height 10
click at [430, 158] on input "Pick & Pack" at bounding box center [424, 155] width 10 height 10
radio input "true"
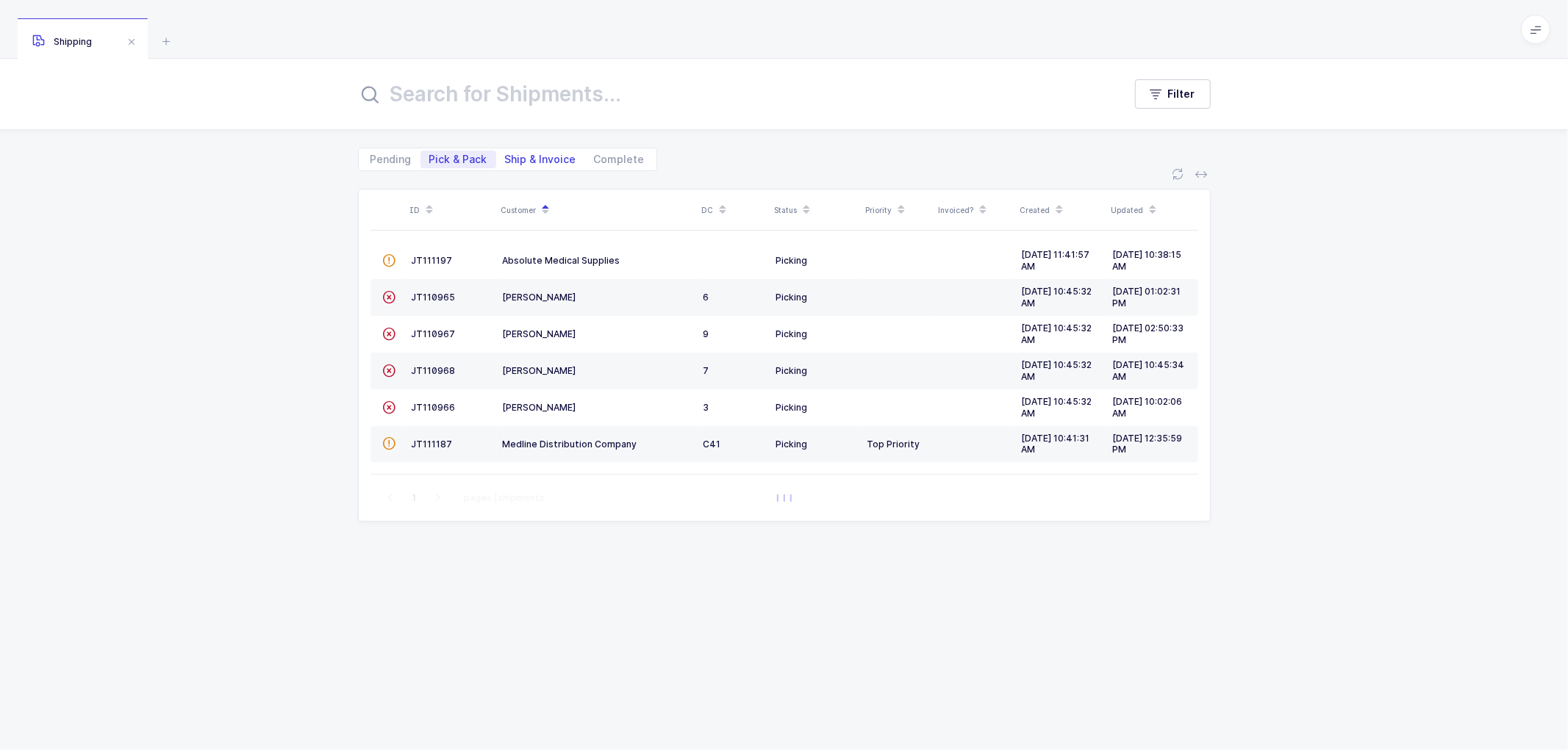
click at [526, 157] on span "Ship & Invoice" at bounding box center [540, 159] width 71 height 10
click at [506, 157] on input "Ship & Invoice" at bounding box center [500, 155] width 10 height 10
radio input "true"
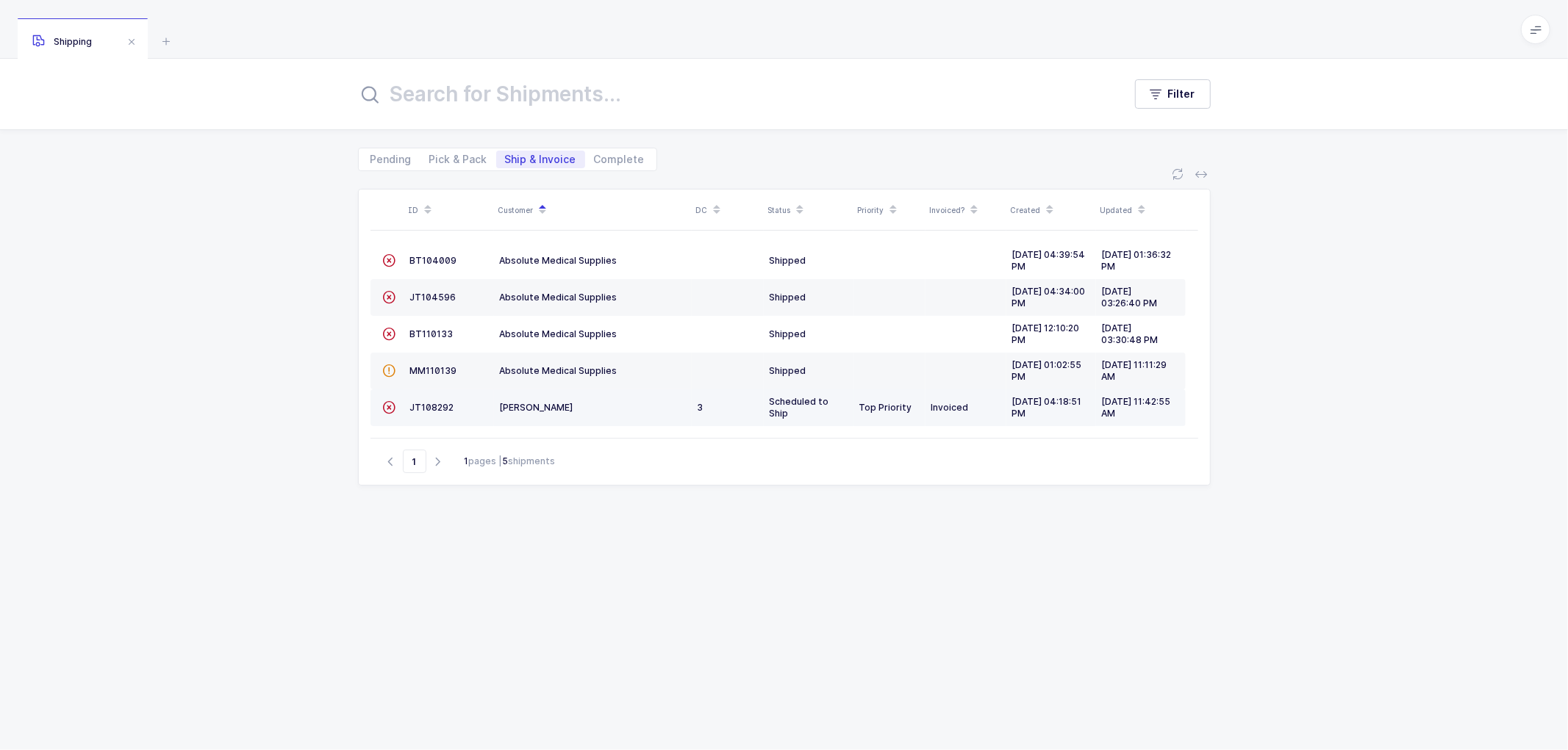
click at [423, 400] on td "JT108292" at bounding box center [449, 408] width 90 height 37
click at [436, 411] on span "JT108292" at bounding box center [432, 407] width 44 height 11
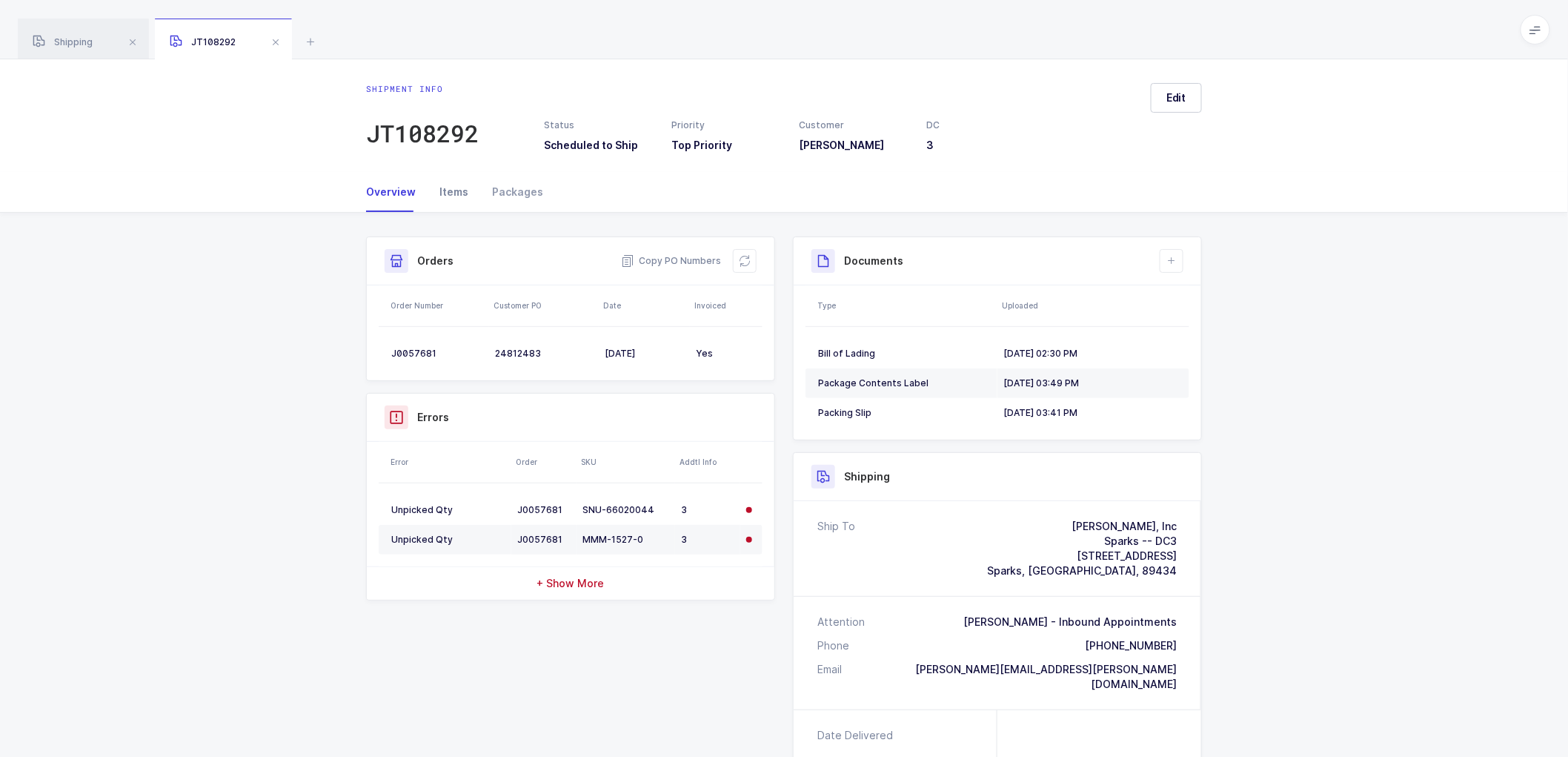
click at [453, 193] on div "Items" at bounding box center [454, 193] width 53 height 40
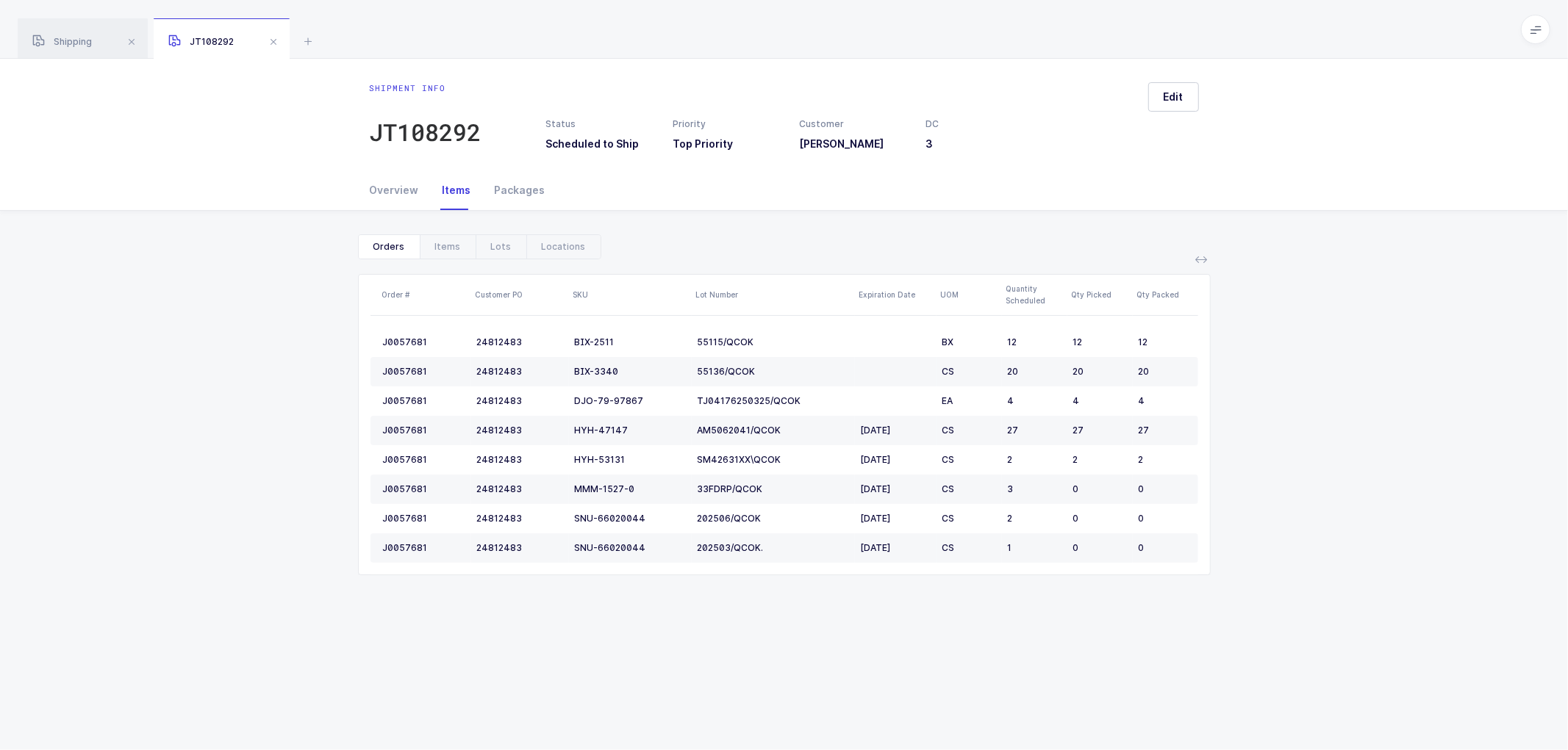
click at [269, 143] on div "Shipment info JT108292 Status Scheduled to Ship Priority Top Priority Customer …" at bounding box center [784, 114] width 1568 height 111
click at [74, 37] on span "Shipping" at bounding box center [62, 41] width 59 height 11
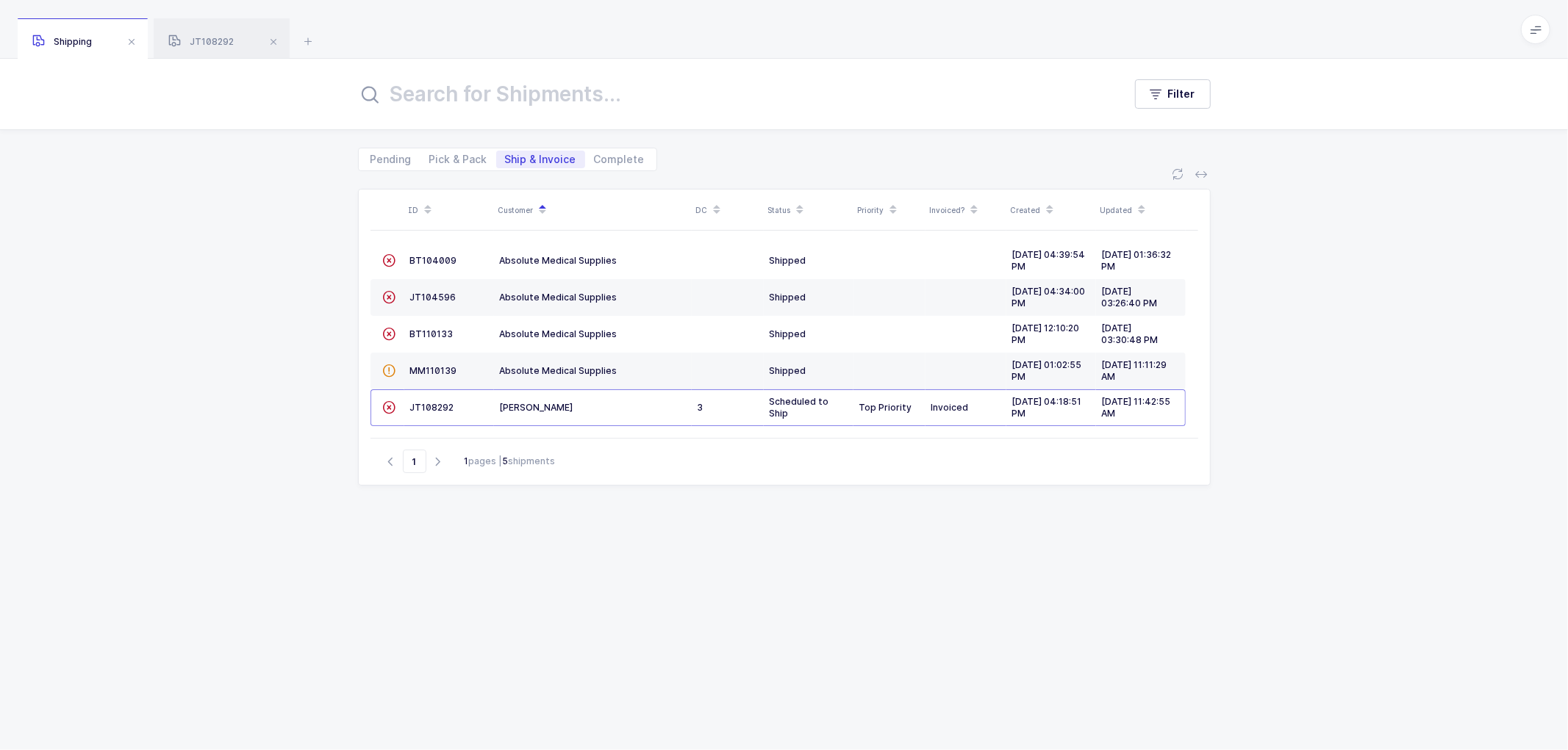
click at [268, 360] on div "ID Customer DC Status Priority Invoiced? Created Updated  BT104009 Absolute Me…" at bounding box center [784, 460] width 1568 height 578
click at [210, 32] on div "JT108292" at bounding box center [221, 38] width 136 height 41
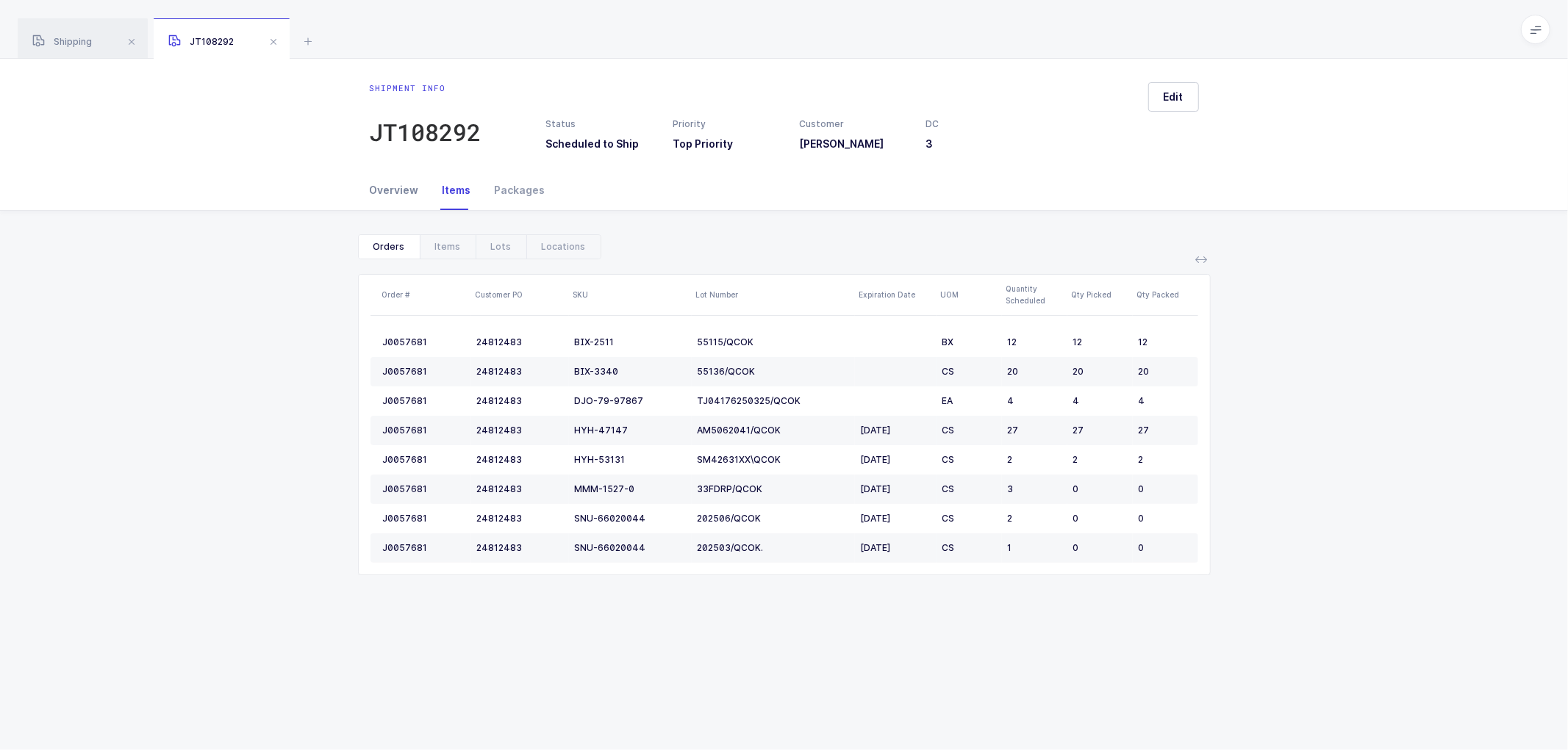
click at [392, 182] on div "Overview" at bounding box center [400, 191] width 61 height 40
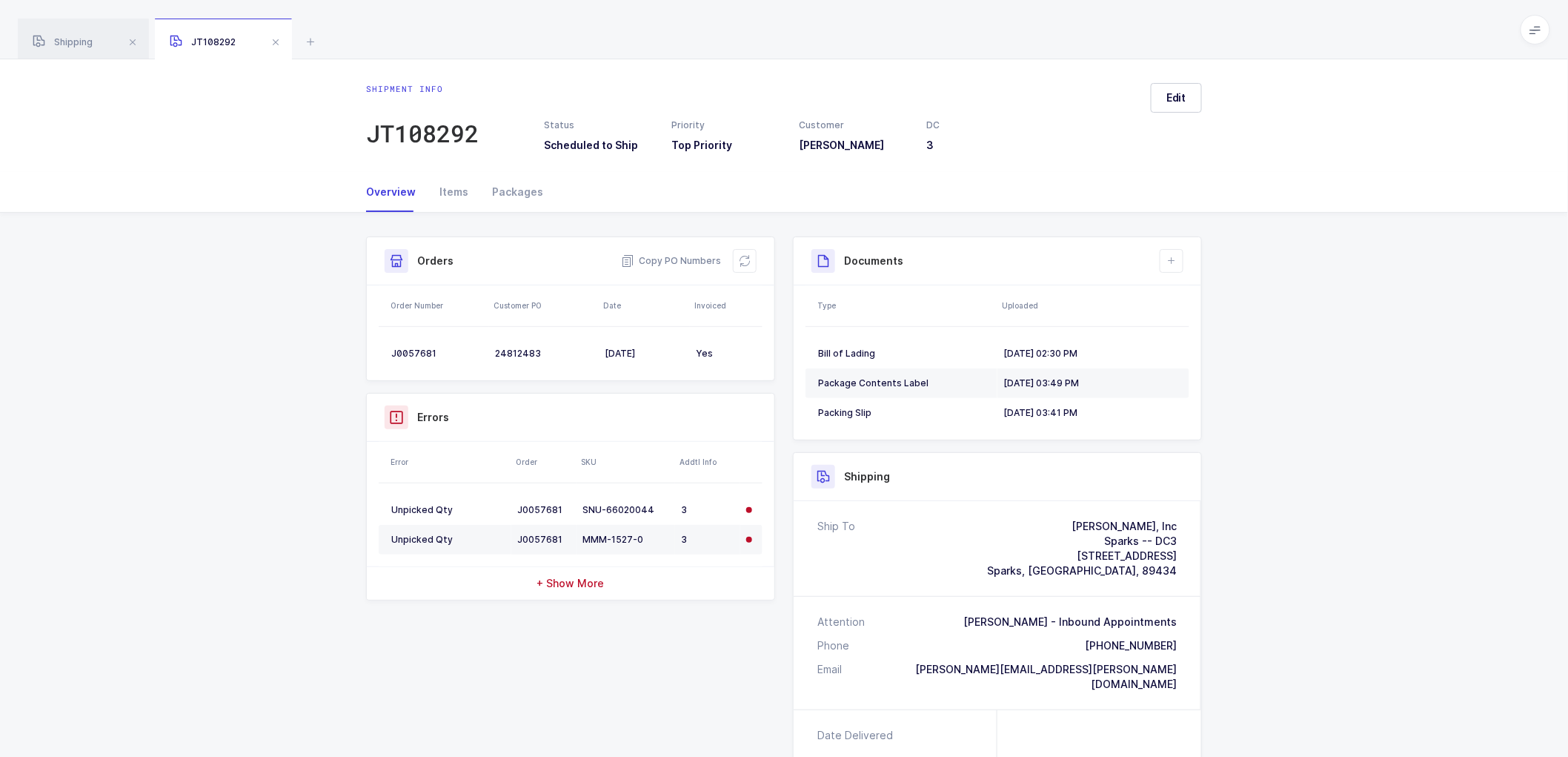
click at [1289, 534] on div "Shipment Info Shipment Number JT108292 Status Scheduled to Ship Priority Top Pr…" at bounding box center [784, 636] width 1568 height 846
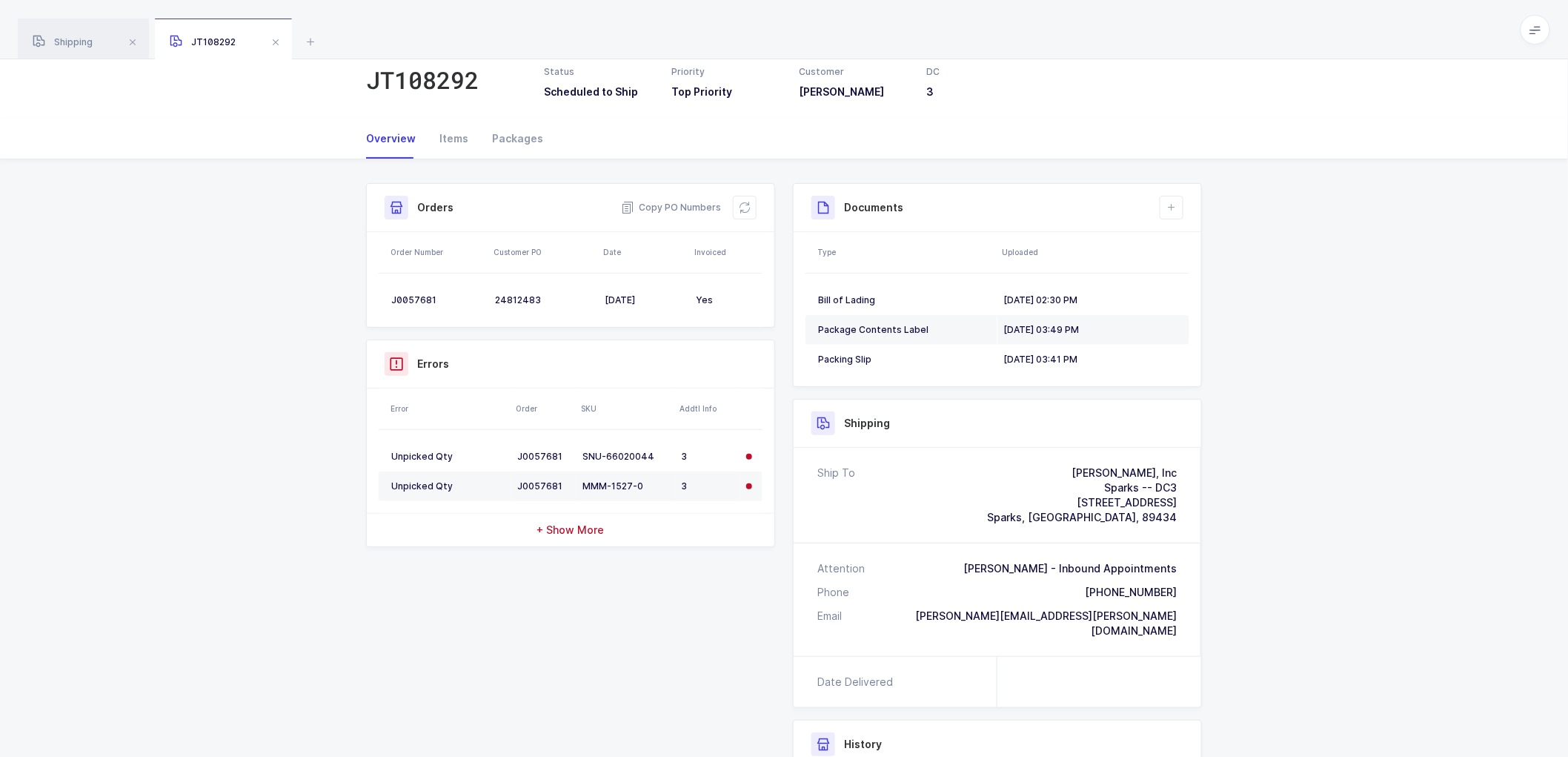
scroll to position [40, 0]
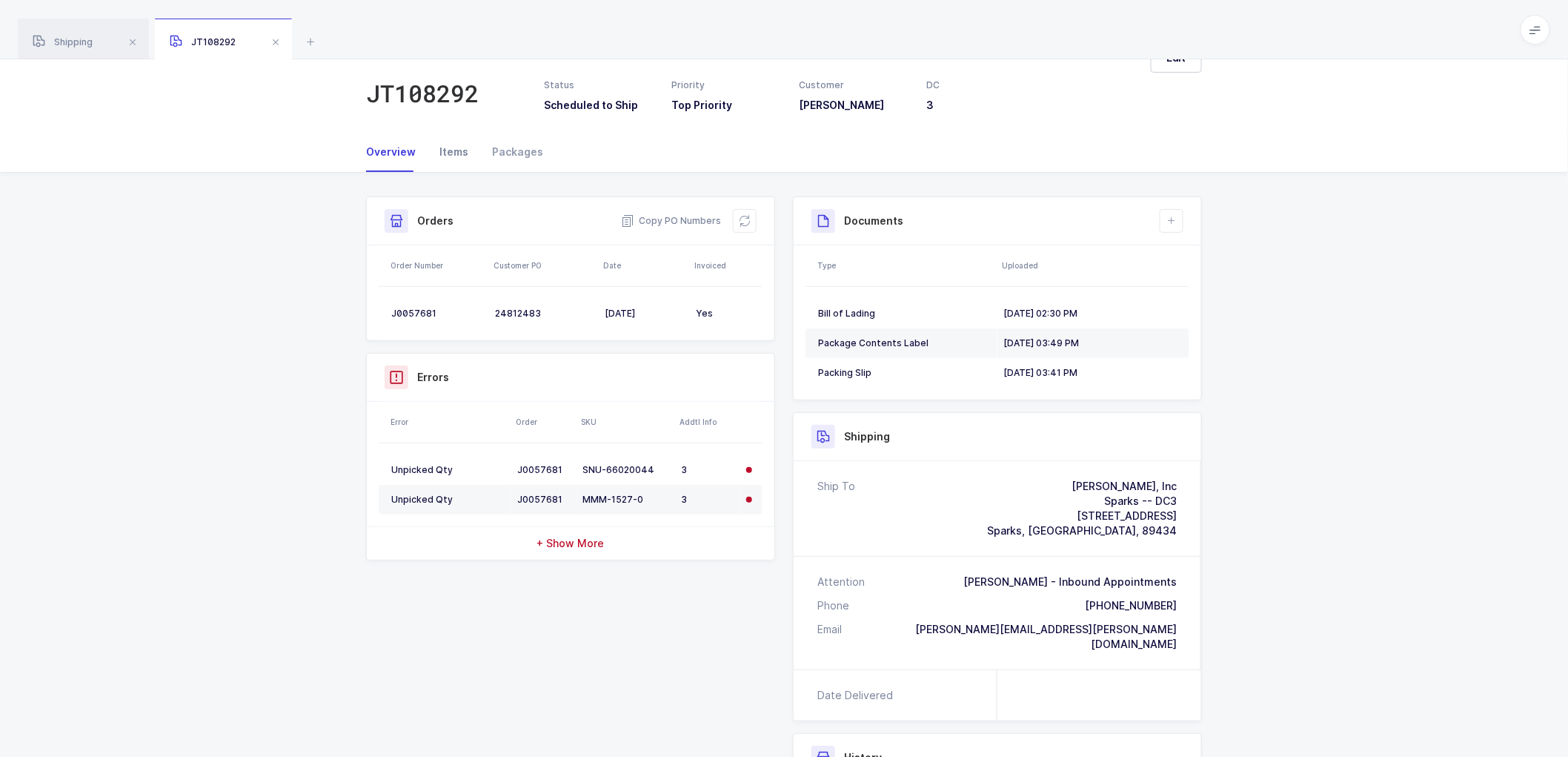
click at [441, 149] on div "Items" at bounding box center [454, 152] width 53 height 40
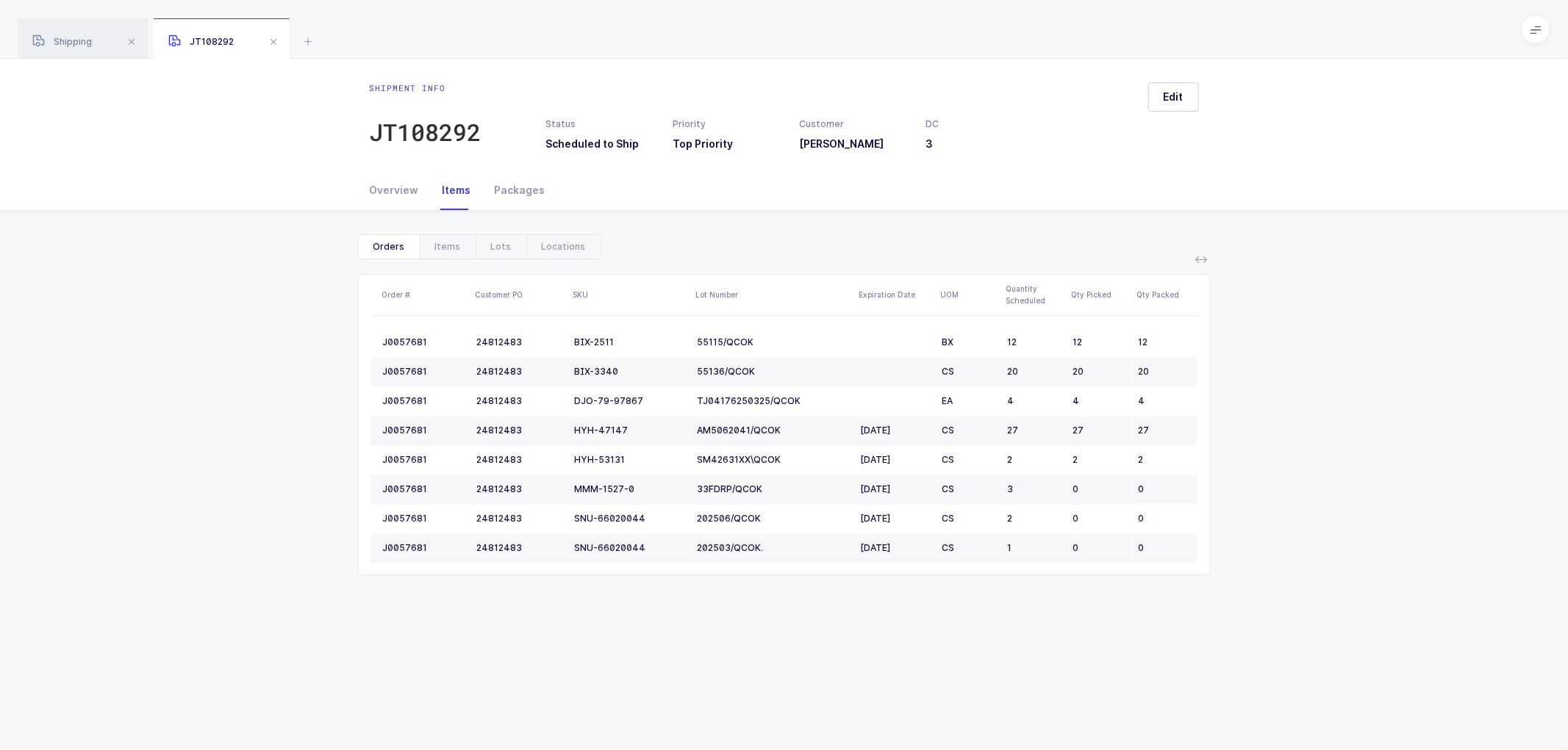
click at [263, 341] on div "Show canceled Orders Items Lots Locations Order # Customer PO SKU Lot Number Ex…" at bounding box center [784, 410] width 1544 height 400
click at [269, 37] on span at bounding box center [274, 42] width 17 height 17
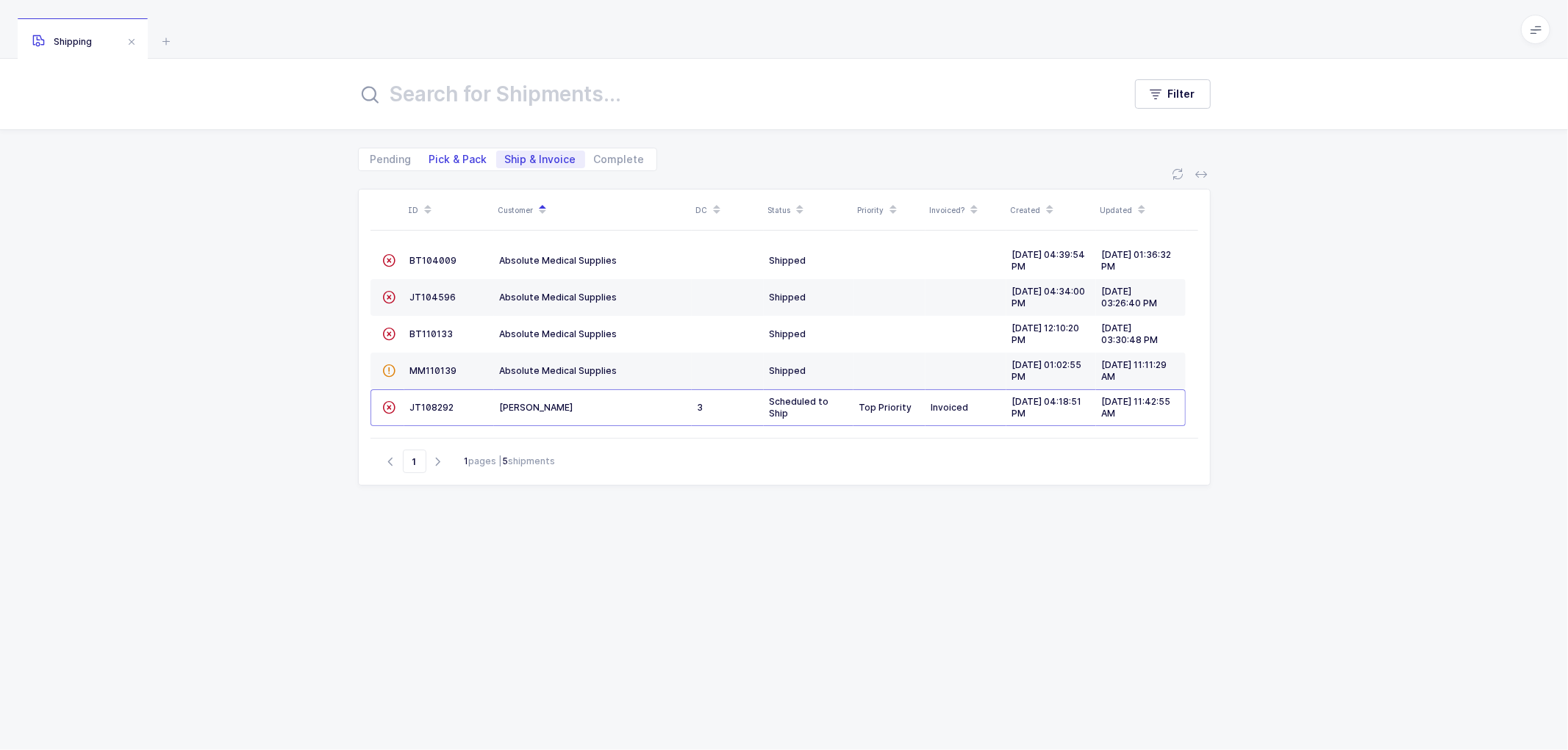
click at [453, 154] on span "Pick & Pack" at bounding box center [458, 159] width 58 height 10
click at [430, 152] on input "Pick & Pack" at bounding box center [424, 155] width 10 height 10
radio input "true"
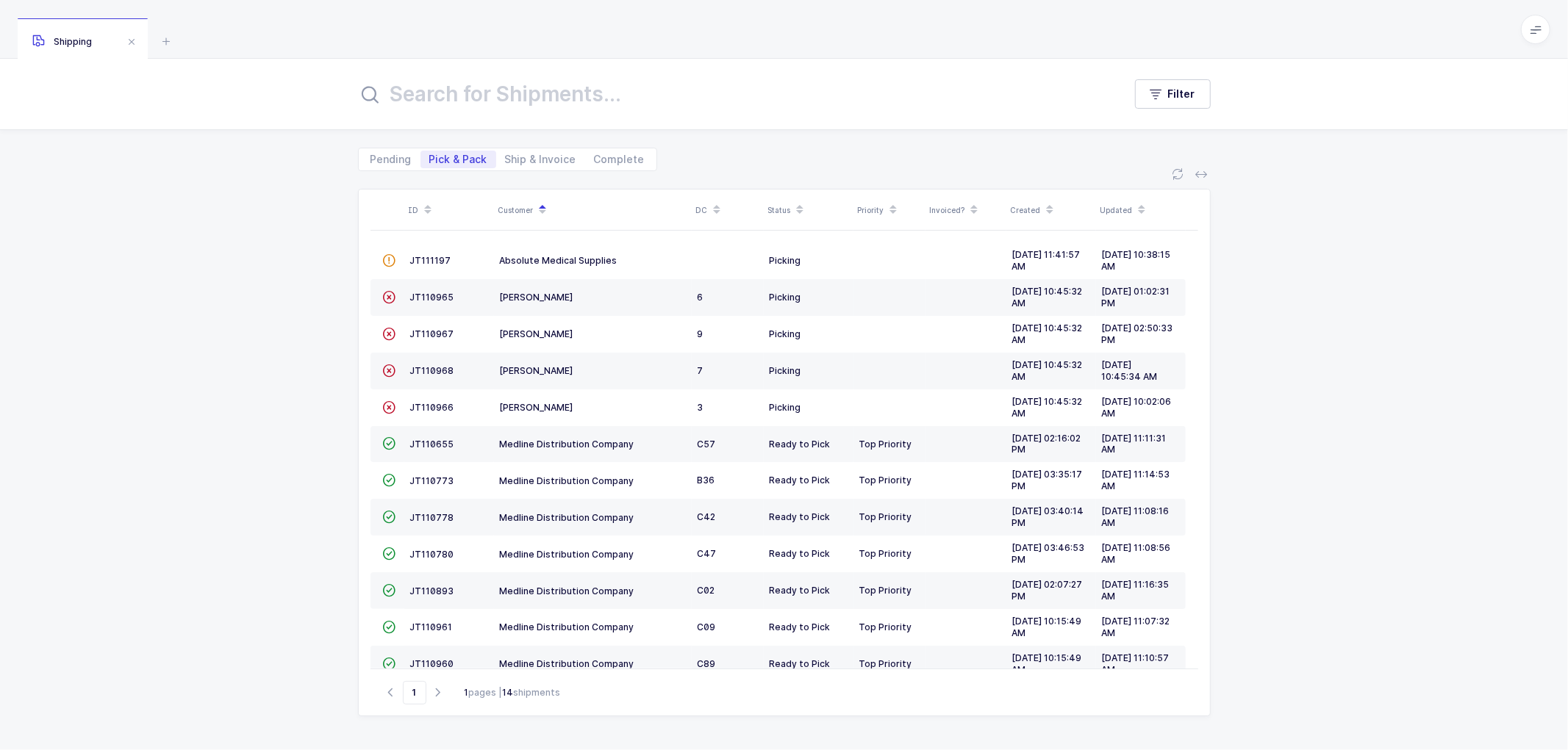
drag, startPoint x: 296, startPoint y: 258, endPoint x: 347, endPoint y: 105, distance: 161.3
click at [297, 257] on div "ID Customer DC Status Priority Invoiced? Created Updated  JT111197 Absolute Me…" at bounding box center [784, 460] width 1568 height 578
click at [540, 154] on span "Ship & Invoice" at bounding box center [540, 159] width 71 height 10
click at [506, 152] on input "Ship & Invoice" at bounding box center [500, 155] width 10 height 10
radio input "true"
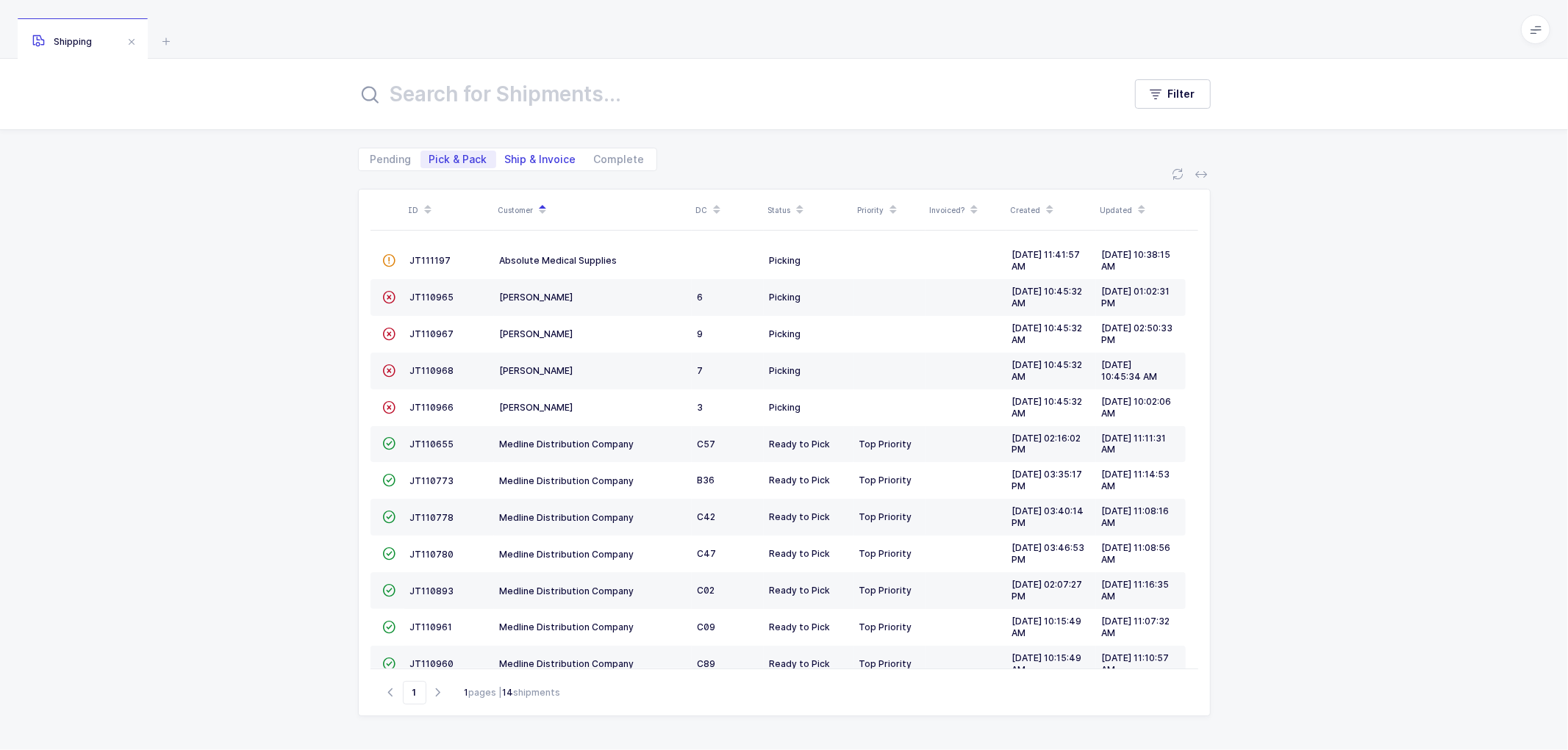
radio input "false"
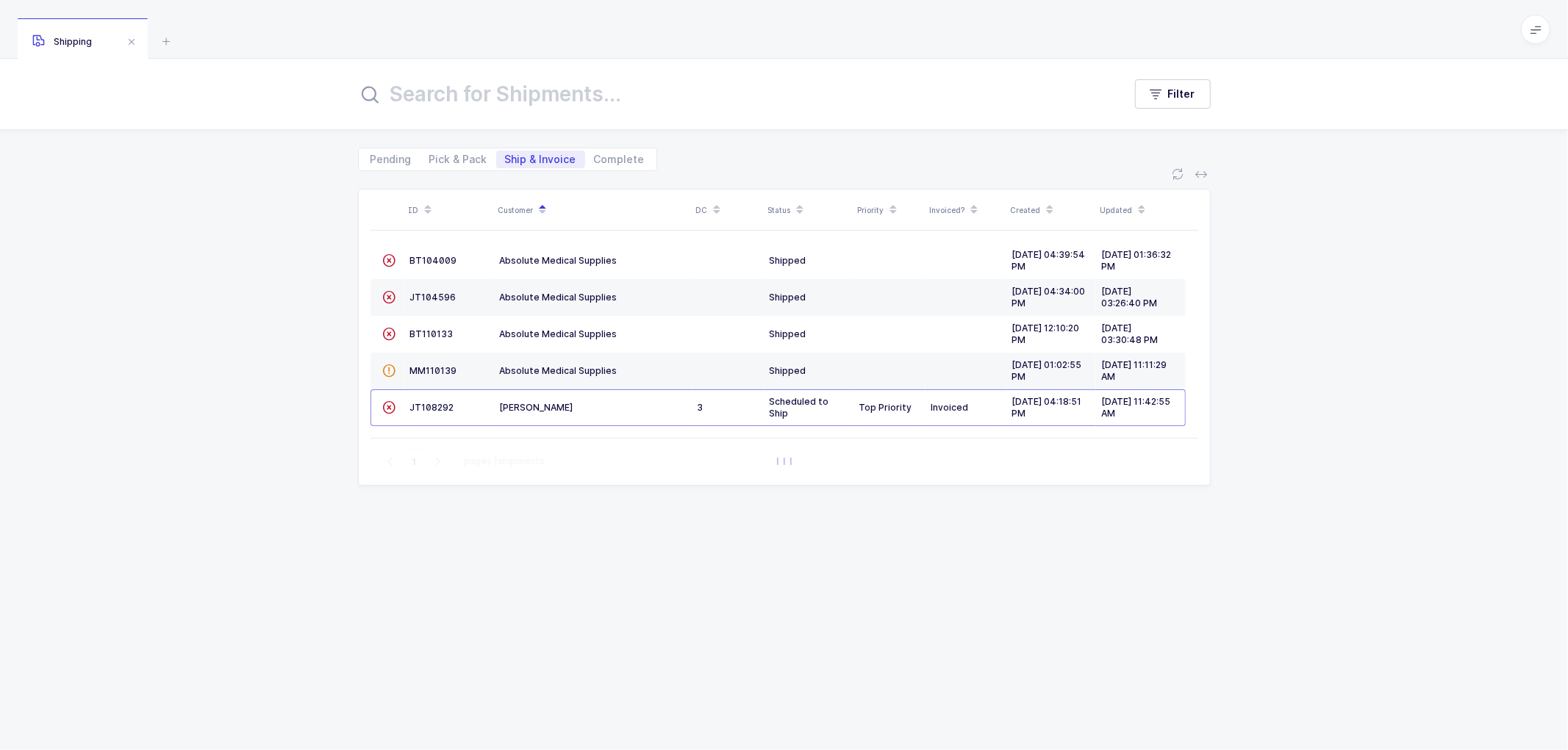
click at [294, 329] on div "ID Customer DC Status Priority Invoiced? Created Updated  BT104009 Absolute Me…" at bounding box center [784, 460] width 1568 height 578
click at [297, 233] on div "ID Customer DC Status Priority Invoiced? Created Updated  BT104009 Absolute Me…" at bounding box center [784, 460] width 1568 height 578
